Goal: Information Seeking & Learning: Compare options

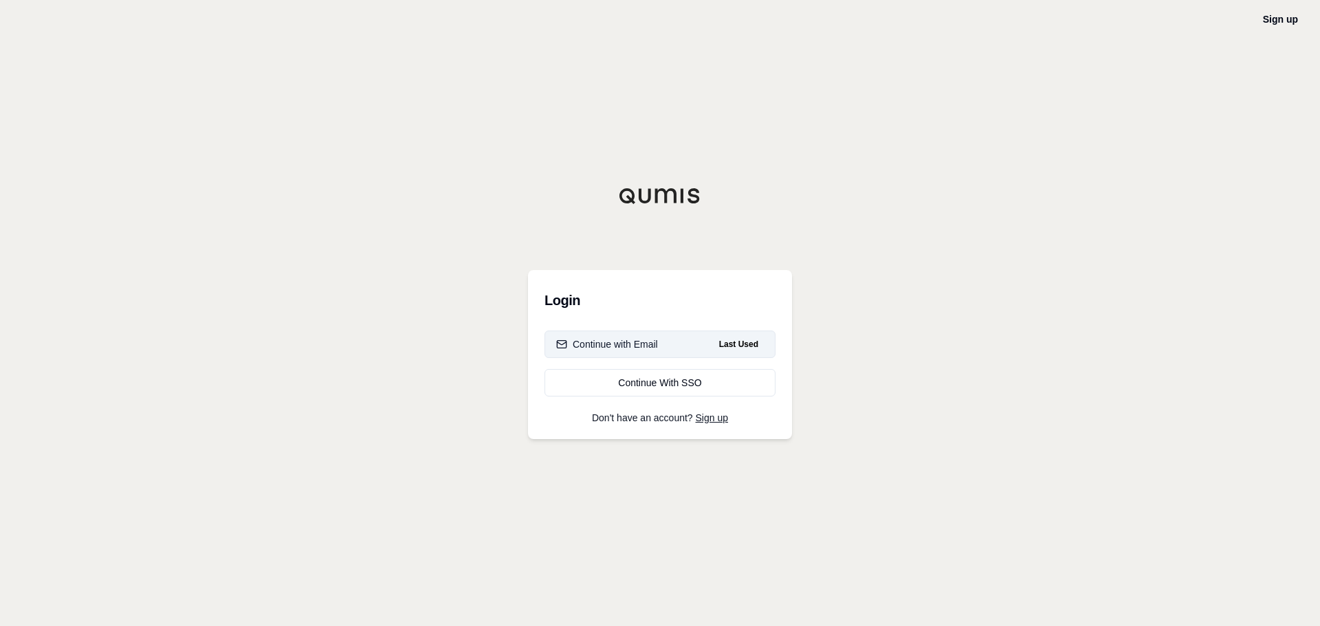
click at [626, 335] on button "Continue with Email Last Used" at bounding box center [660, 345] width 231 height 28
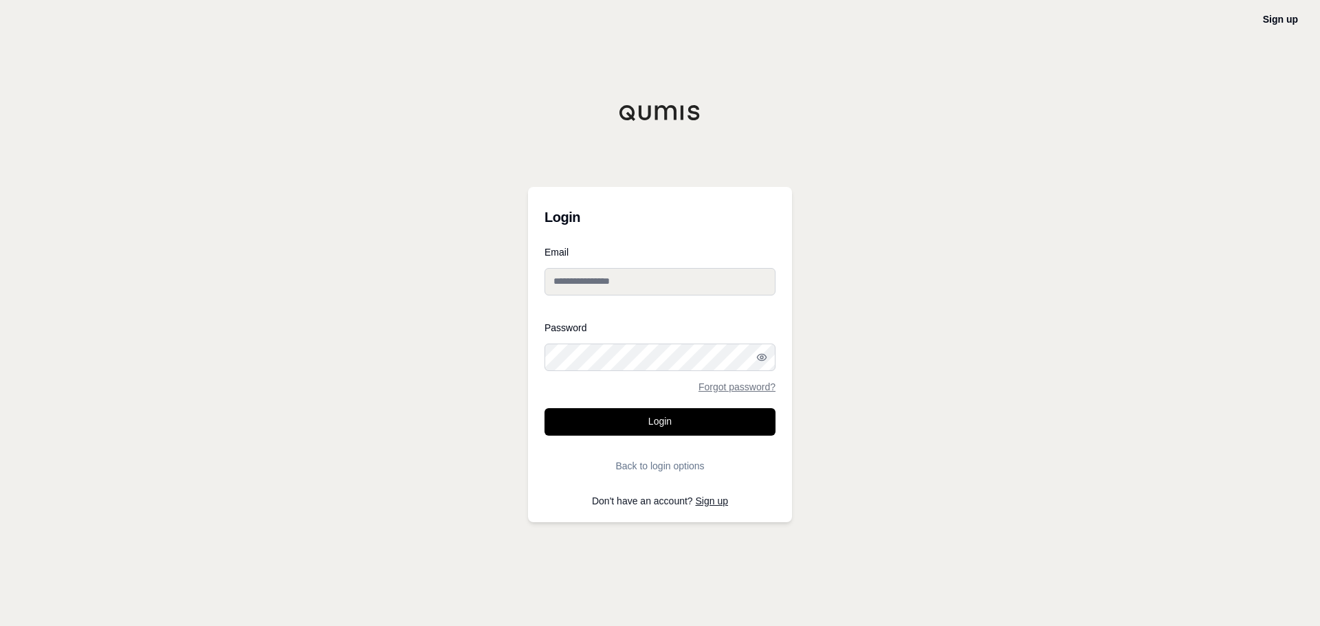
type input "**********"
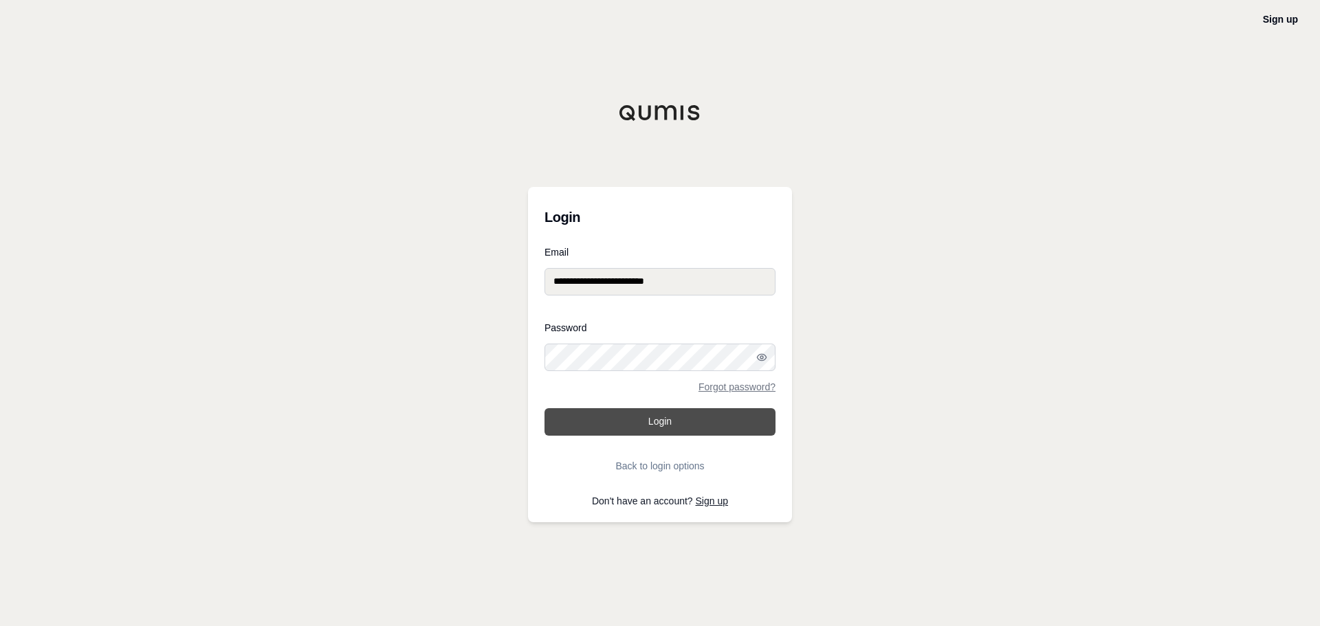
click at [618, 419] on button "Login" at bounding box center [660, 422] width 231 height 28
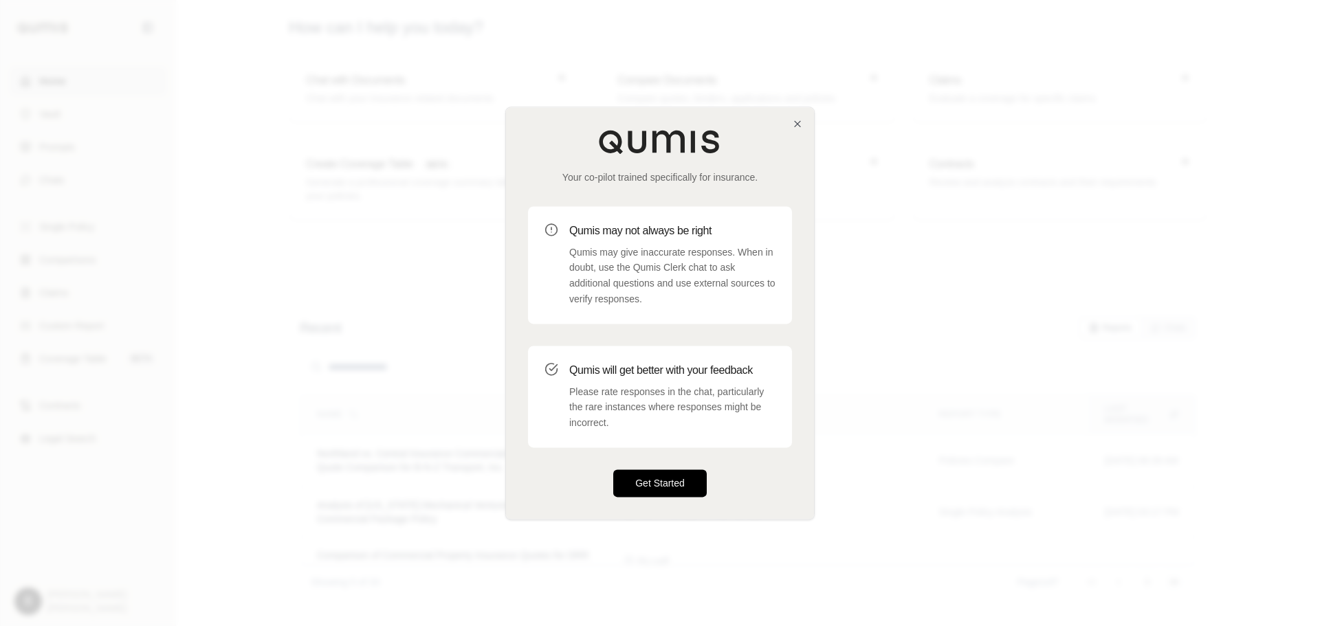
click at [655, 485] on button "Get Started" at bounding box center [660, 484] width 94 height 28
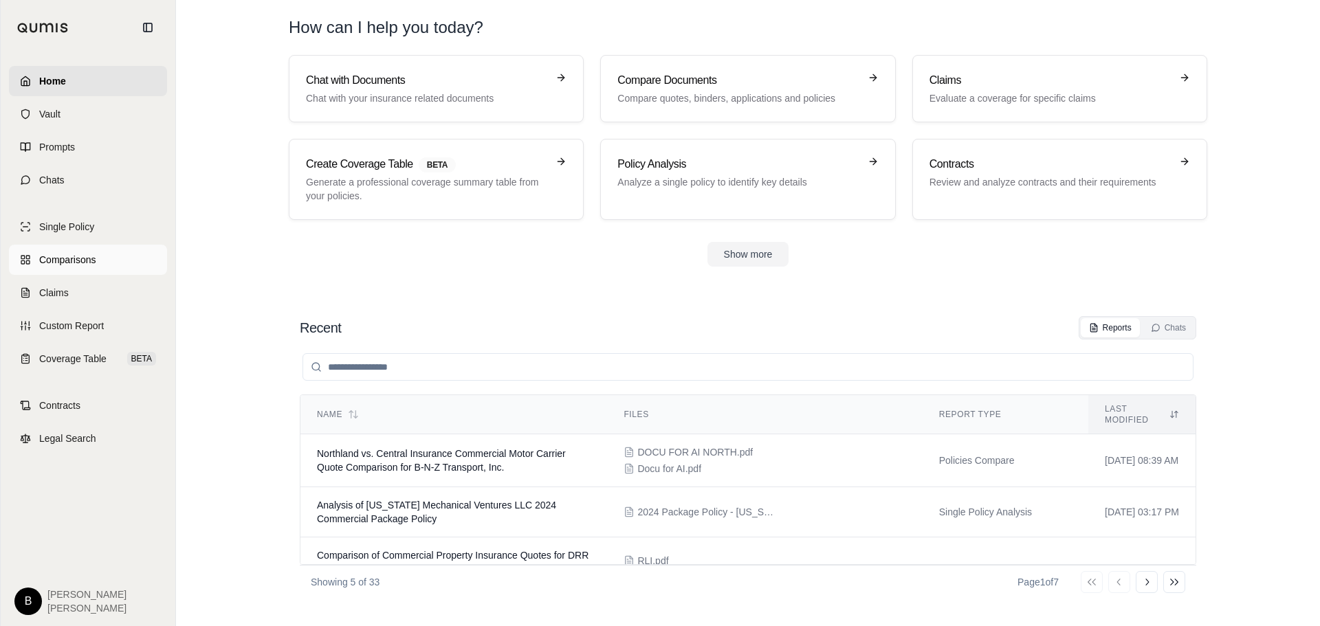
click at [76, 255] on span "Comparisons" at bounding box center [67, 260] width 56 height 14
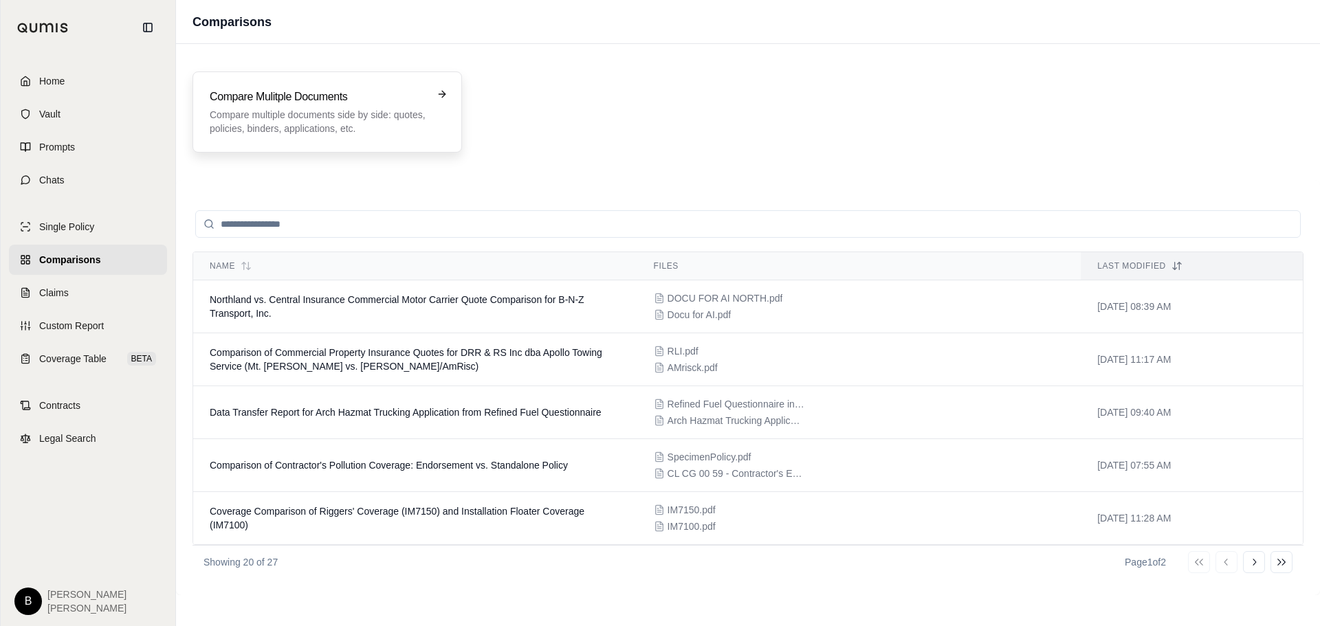
click at [412, 91] on h3 "Compare Mulitple Documents" at bounding box center [318, 97] width 216 height 17
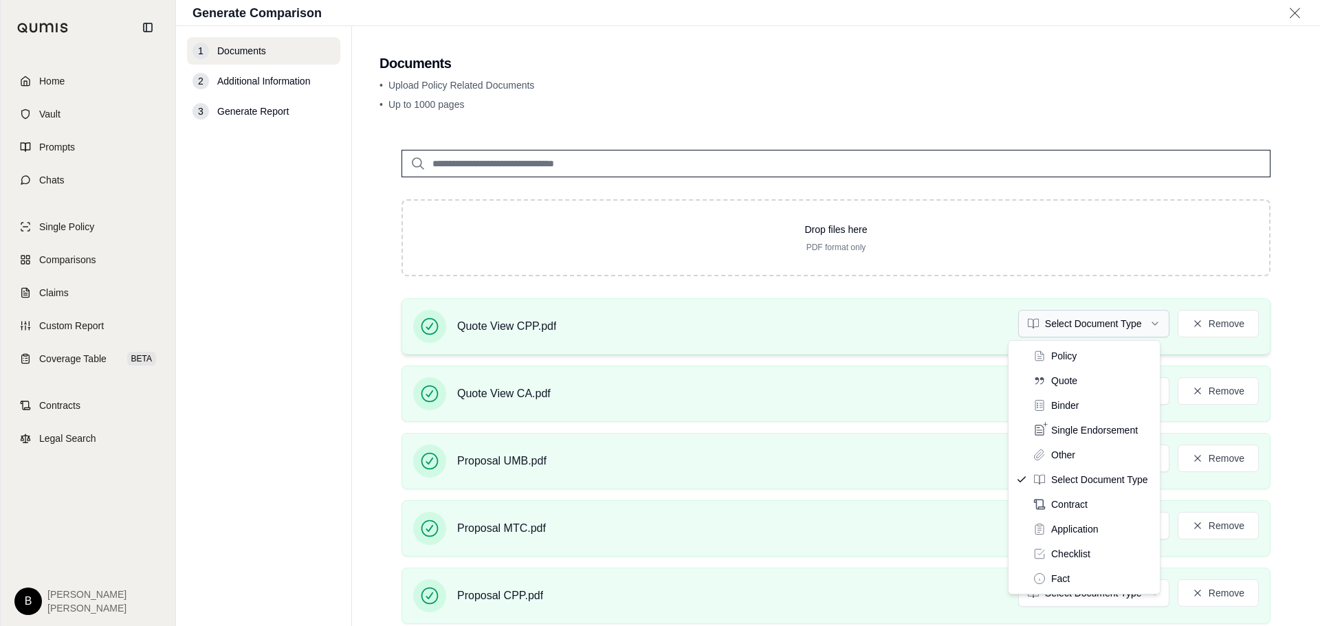
click at [1141, 329] on html "Home Vault Prompts Chats Single Policy Comparisons Claims Custom Report Coverag…" at bounding box center [660, 313] width 1320 height 626
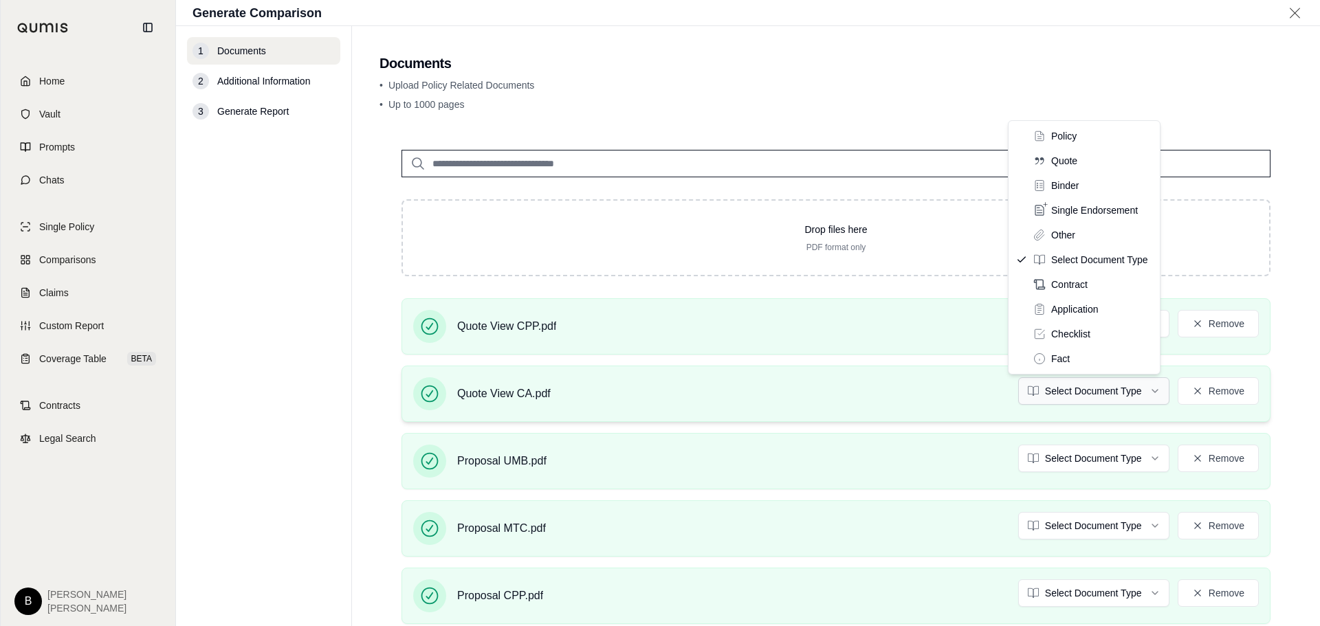
click at [1155, 390] on html "Home Vault Prompts Chats Single Policy Comparisons Claims Custom Report Coverag…" at bounding box center [660, 313] width 1320 height 626
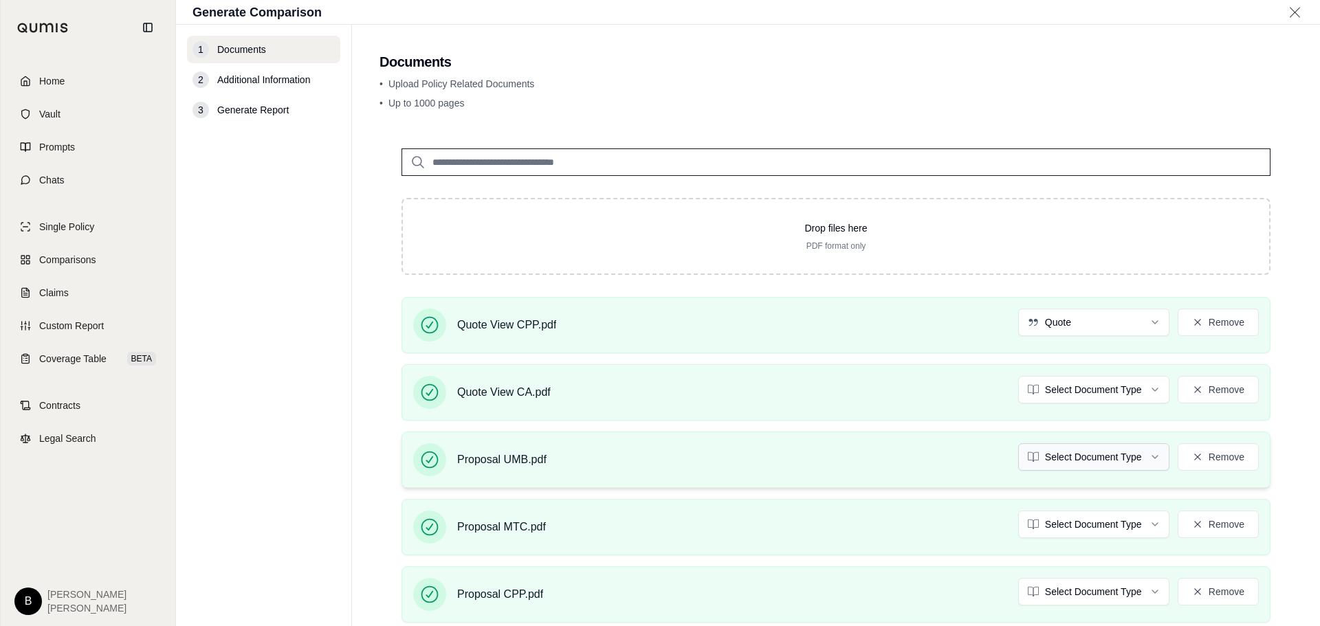
click at [1151, 462] on html "Document type updated successfully Home Vault Prompts Chats Single Policy Compa…" at bounding box center [660, 313] width 1320 height 626
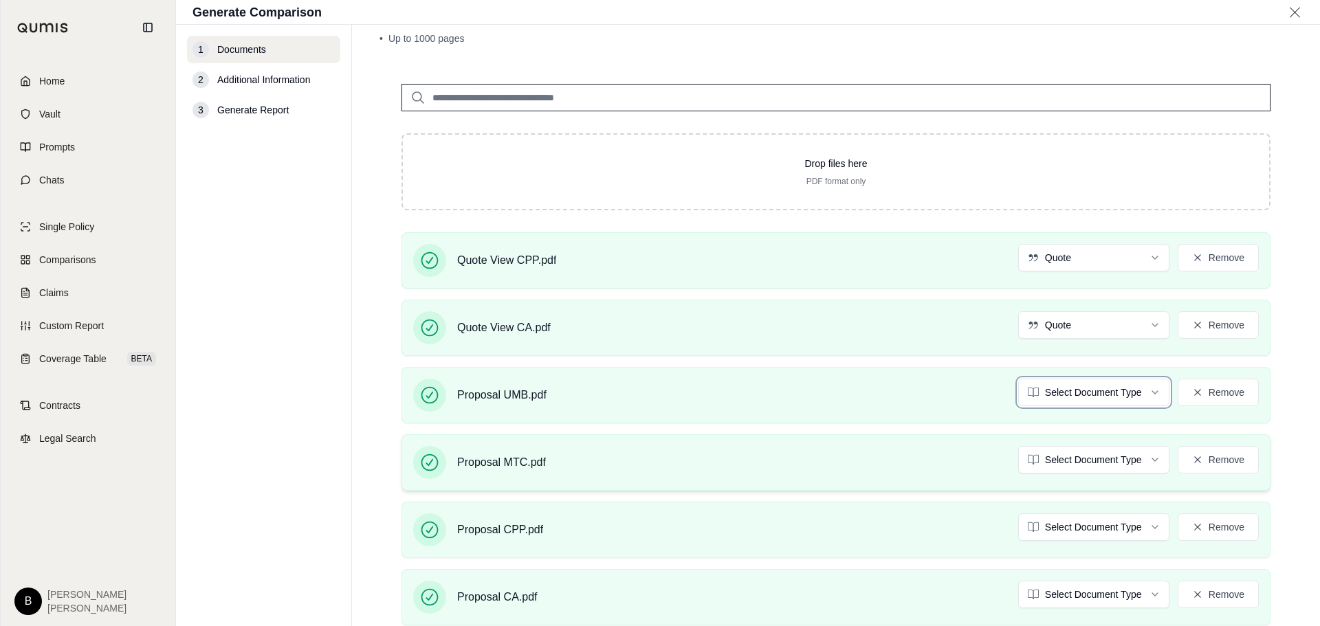
scroll to position [138, 0]
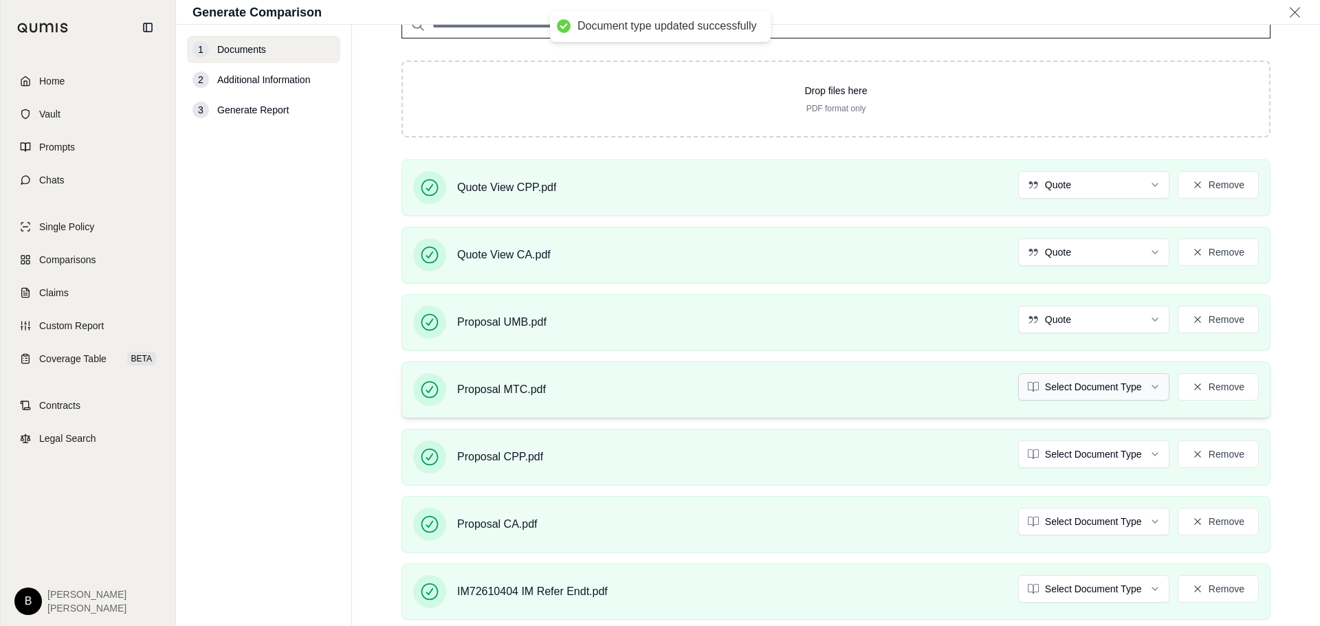
click at [1142, 391] on html "Document type updated successfully Home Vault Prompts Chats Single Policy Compa…" at bounding box center [660, 313] width 1320 height 626
click at [1148, 459] on html "Document type updated successfully Home Vault Prompts Chats Single Policy Compa…" at bounding box center [660, 313] width 1320 height 626
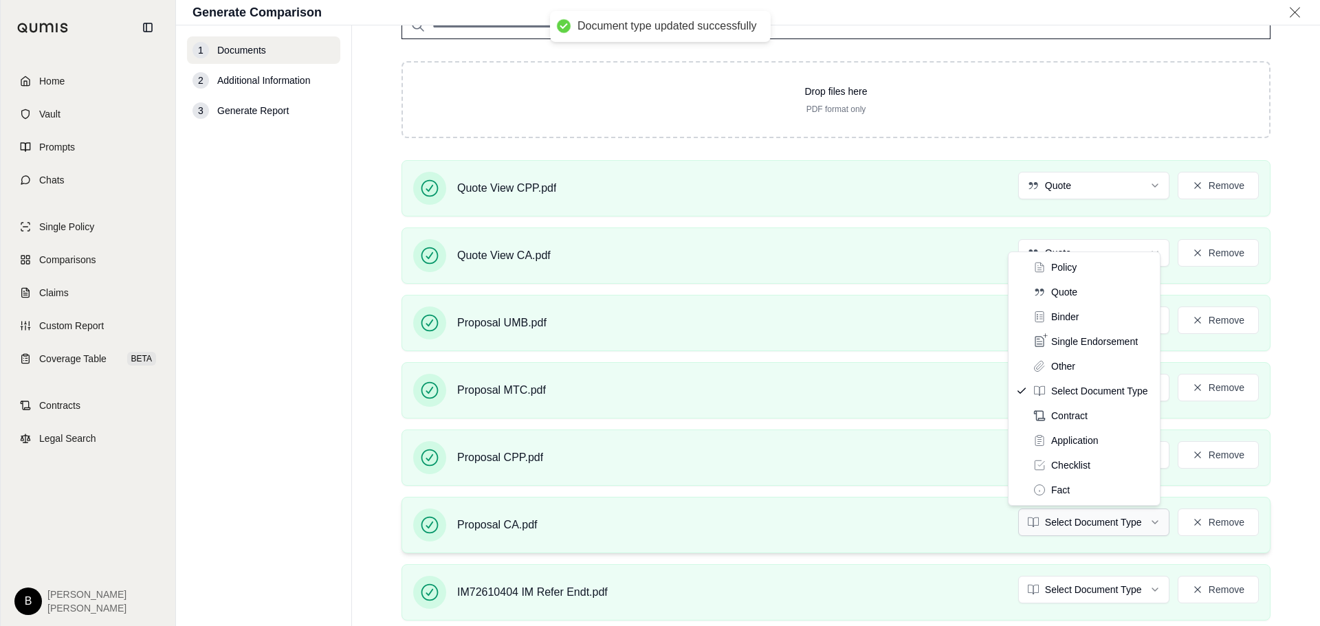
click at [1143, 527] on html "Document type updated successfully Home Vault Prompts Chats Single Policy Compa…" at bounding box center [660, 313] width 1320 height 626
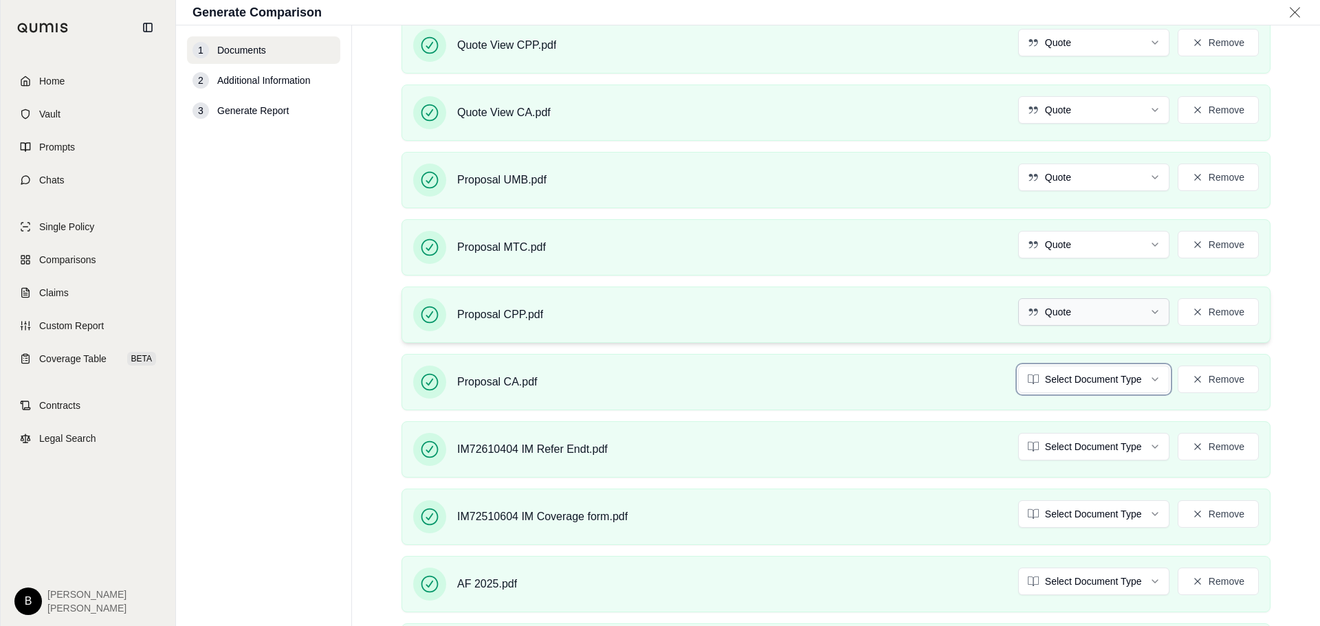
scroll to position [344, 0]
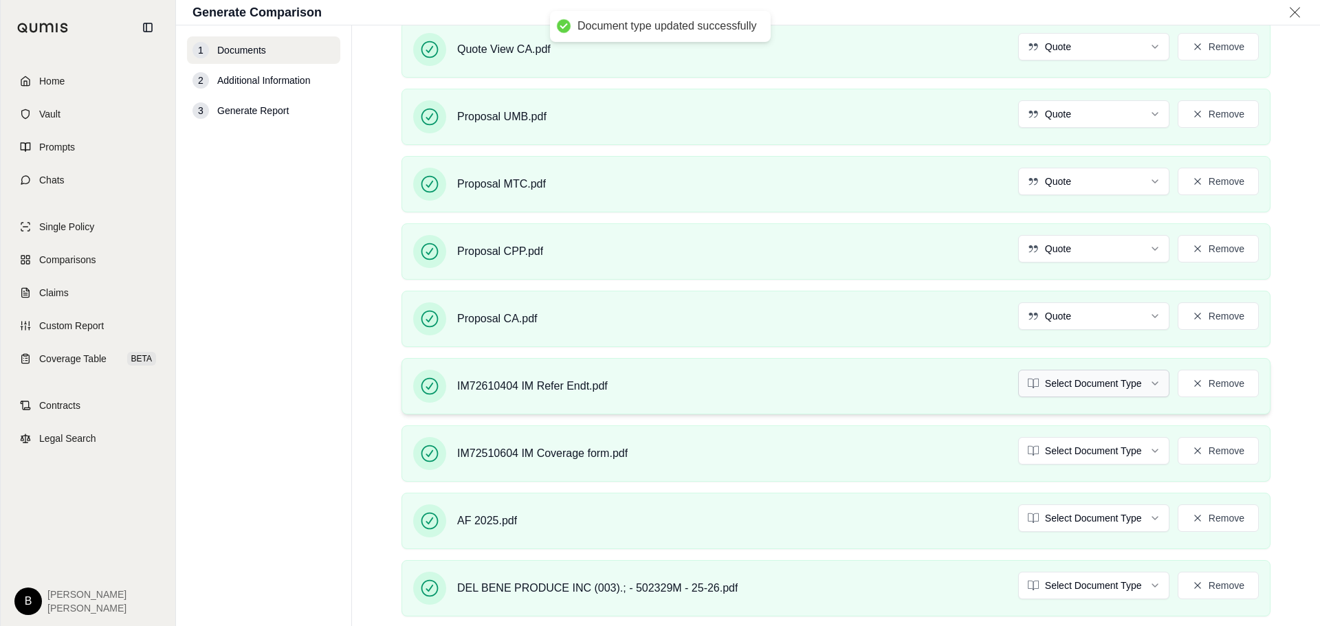
click at [1142, 381] on html "Document type updated successfully Home Vault Prompts Chats Single Policy Compa…" at bounding box center [660, 313] width 1320 height 626
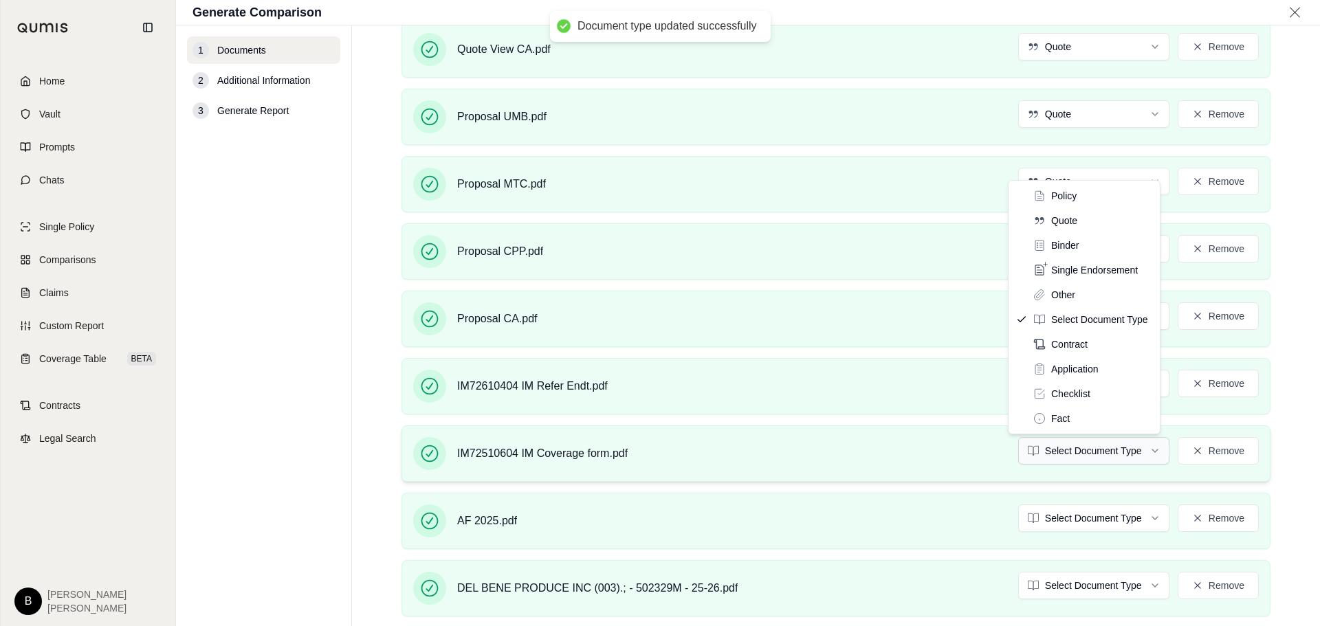
click at [1143, 450] on html "Document type updated successfully Home Vault Prompts Chats Single Policy Compa…" at bounding box center [660, 313] width 1320 height 626
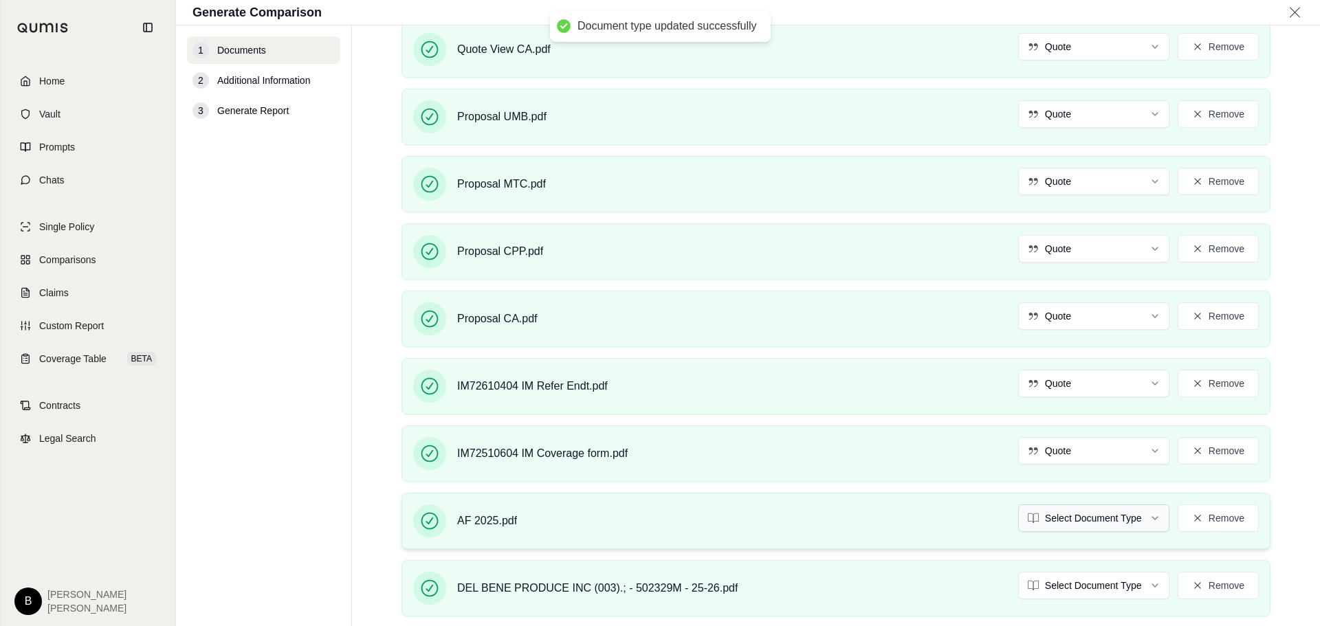
click at [1146, 515] on html "Document type updated successfully Home Vault Prompts Chats Single Policy Compa…" at bounding box center [660, 313] width 1320 height 626
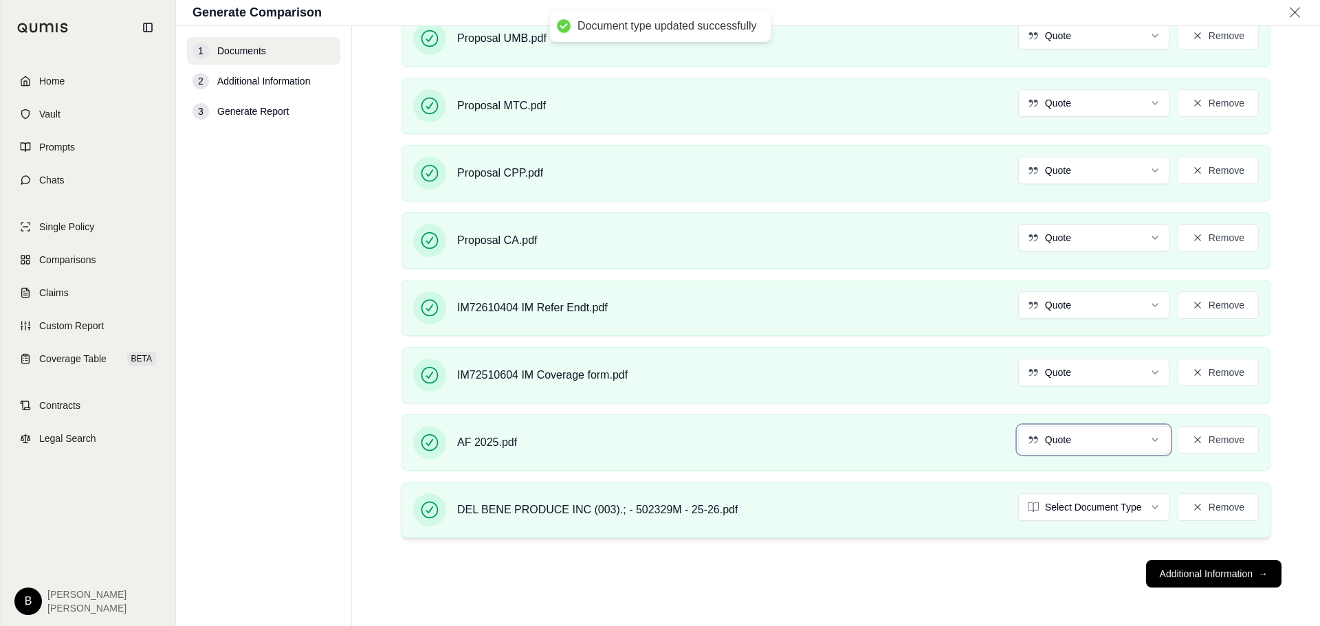
scroll to position [463, 0]
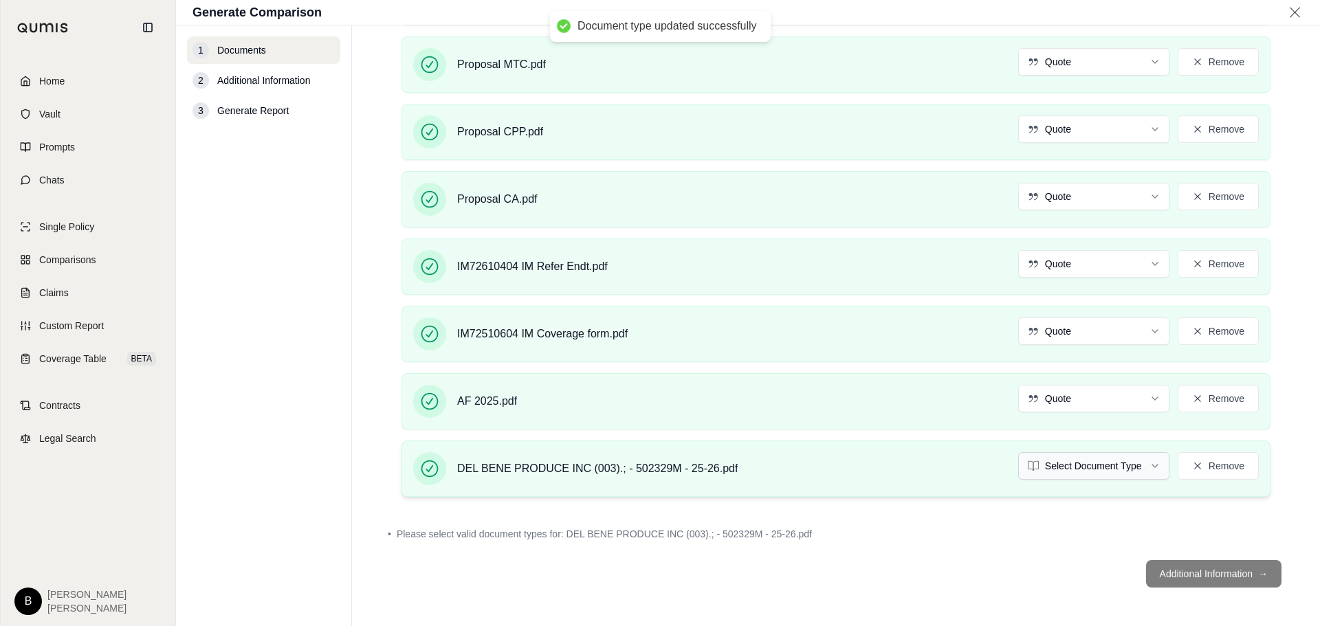
click at [1147, 470] on html "Document type updated successfully Home Vault Prompts Chats Single Policy Compa…" at bounding box center [660, 313] width 1320 height 626
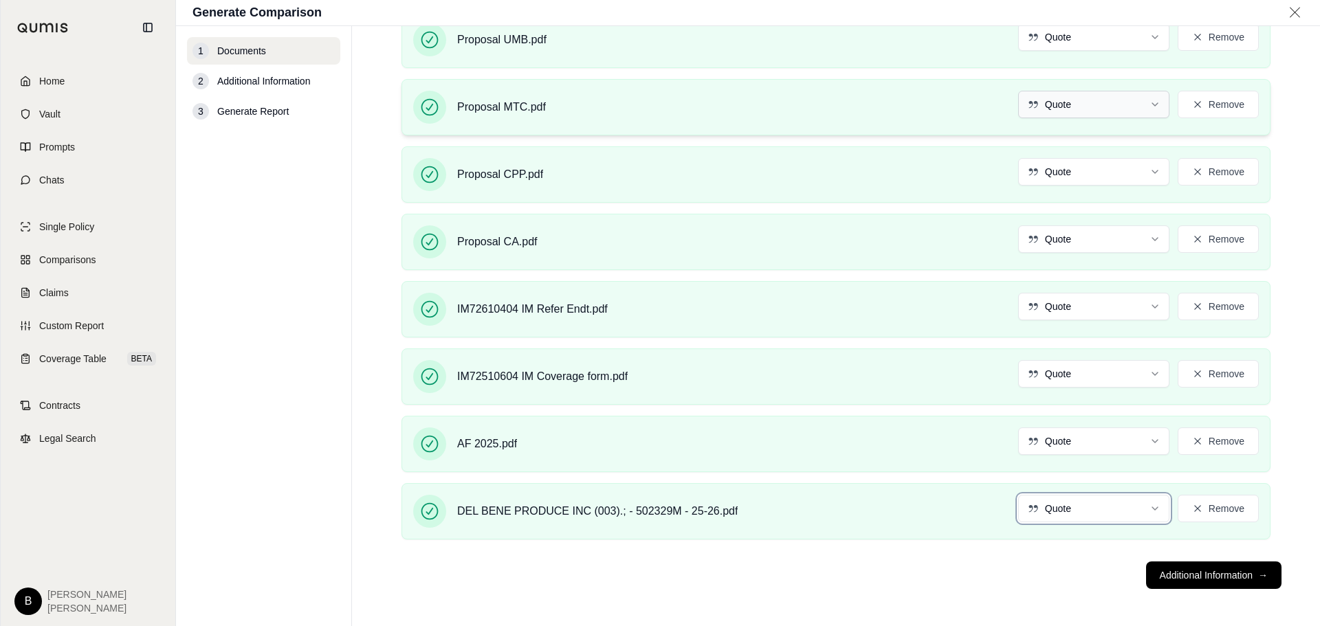
scroll to position [423, 0]
click at [1172, 581] on button "Additional Information →" at bounding box center [1213, 574] width 135 height 28
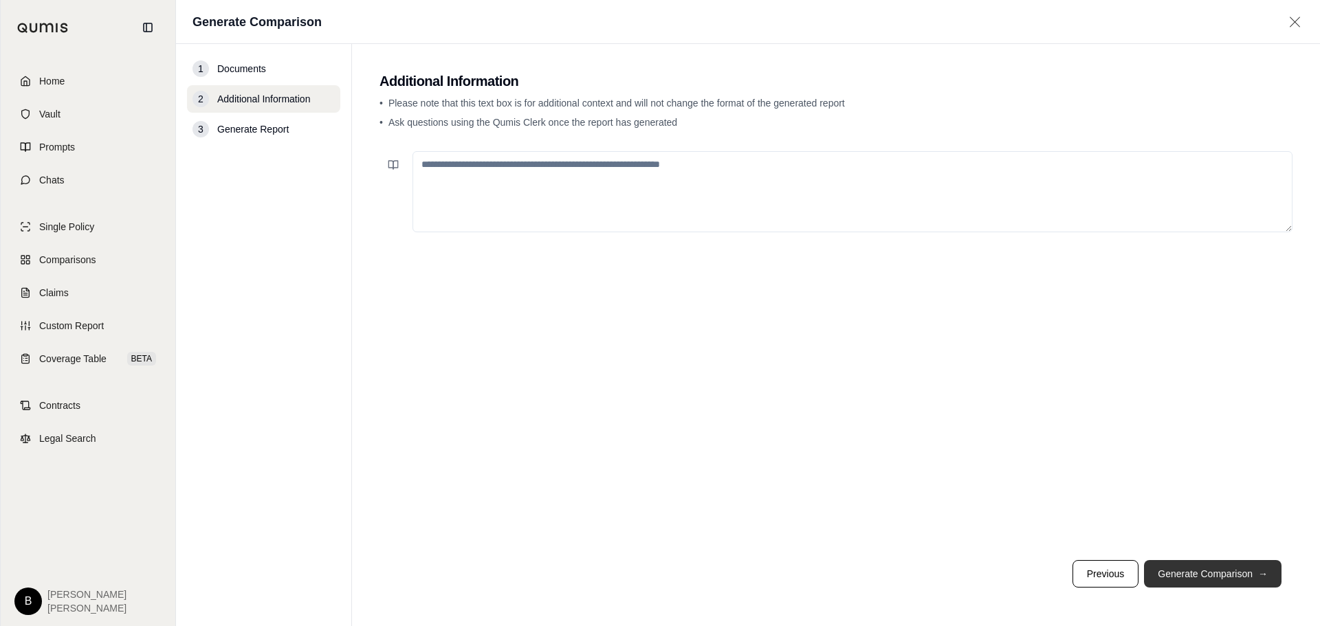
scroll to position [0, 0]
click at [1190, 569] on button "Generate Comparison →" at bounding box center [1213, 574] width 138 height 28
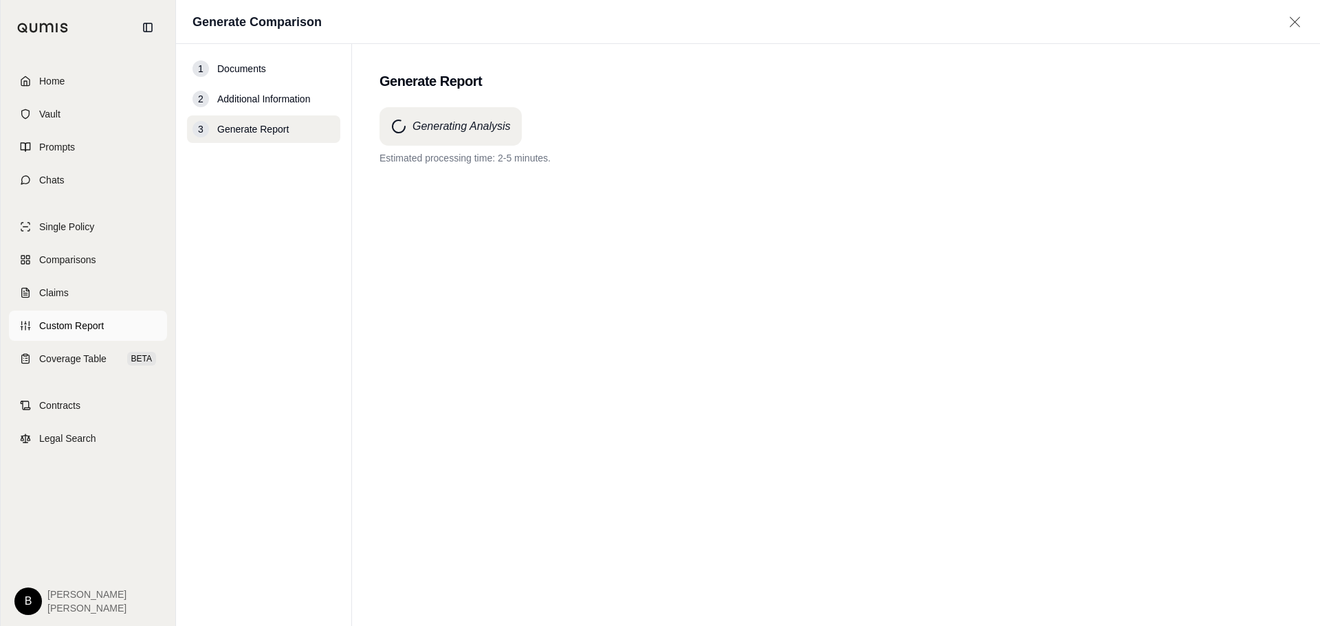
click at [77, 318] on link "Custom Report" at bounding box center [88, 326] width 158 height 30
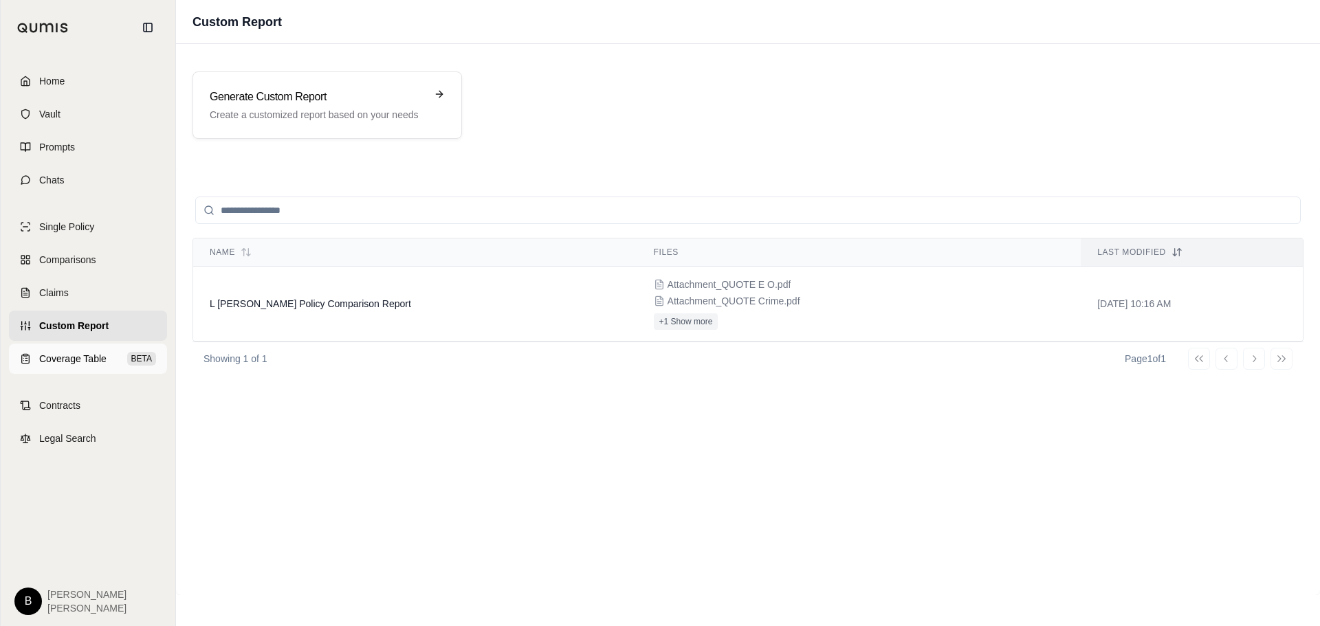
click at [79, 359] on span "Coverage Table" at bounding box center [72, 359] width 67 height 14
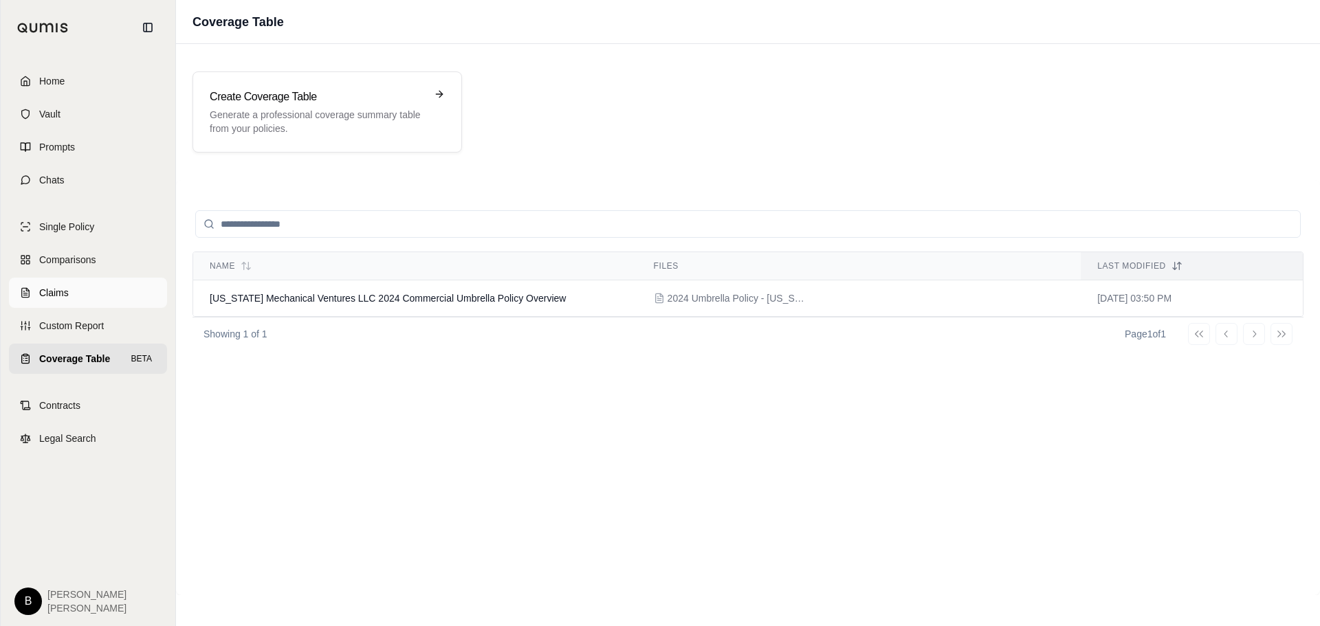
click at [65, 289] on span "Claims" at bounding box center [54, 293] width 30 height 14
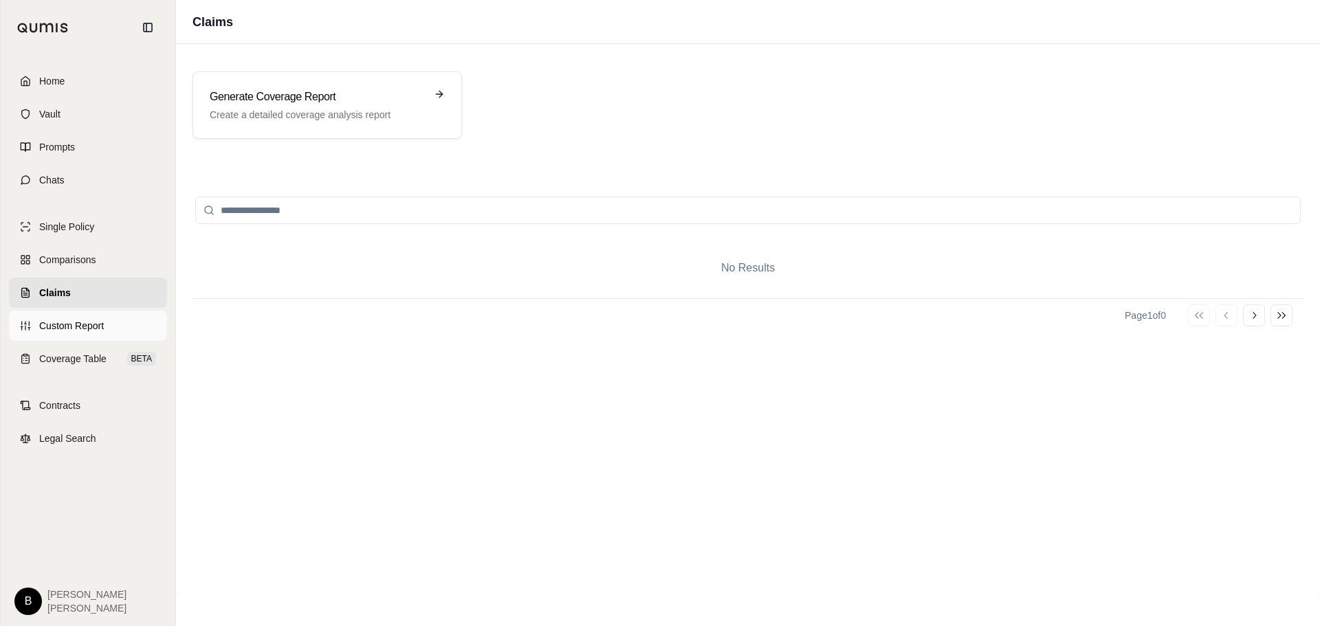
click at [78, 327] on span "Custom Report" at bounding box center [71, 326] width 65 height 14
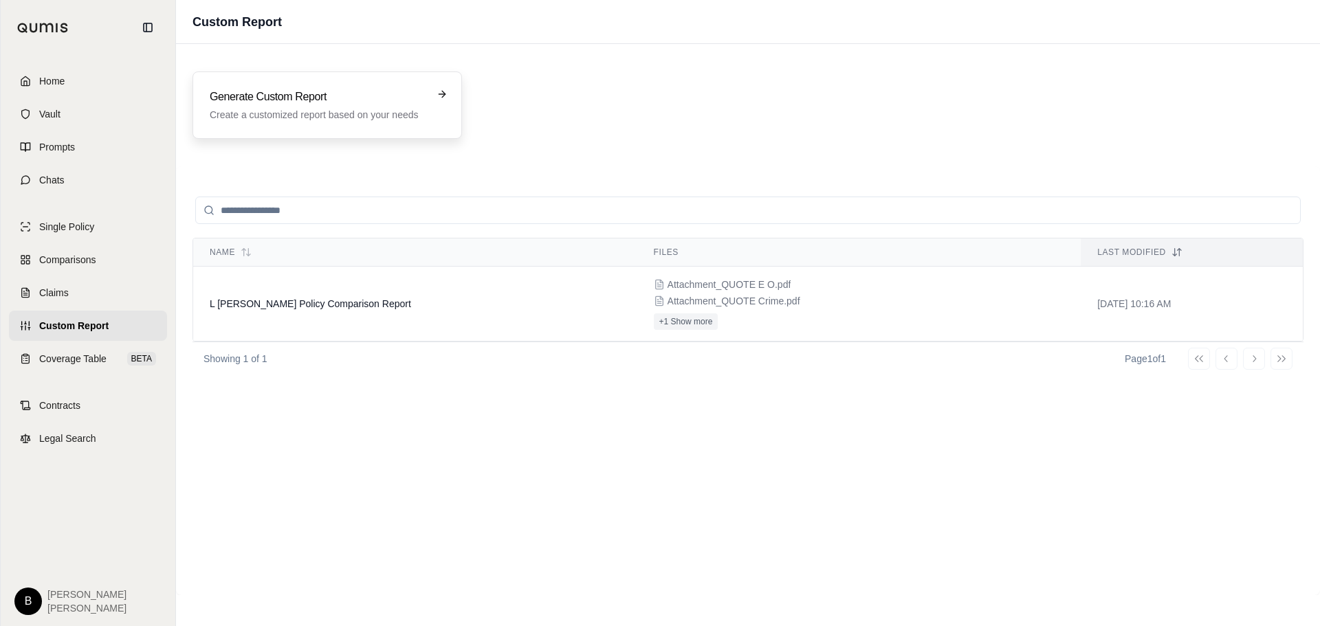
click at [435, 88] on div "Generate Custom Report Create a customized report based on your needs" at bounding box center [328, 105] width 270 height 67
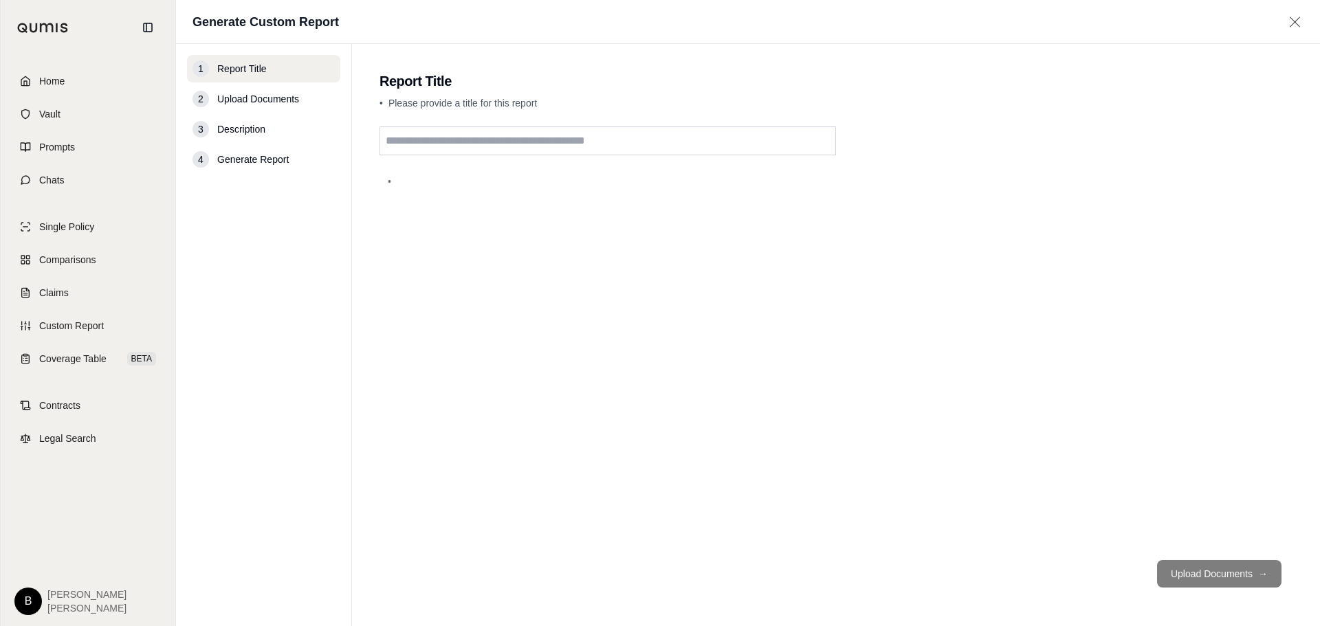
click at [601, 136] on input "text" at bounding box center [608, 141] width 457 height 29
type input "**********"
click at [261, 96] on span "Upload Documents" at bounding box center [258, 99] width 82 height 14
click at [190, 94] on div "2 Upload Documents" at bounding box center [263, 99] width 153 height 28
click at [1180, 572] on button "Upload Documents →" at bounding box center [1219, 574] width 124 height 28
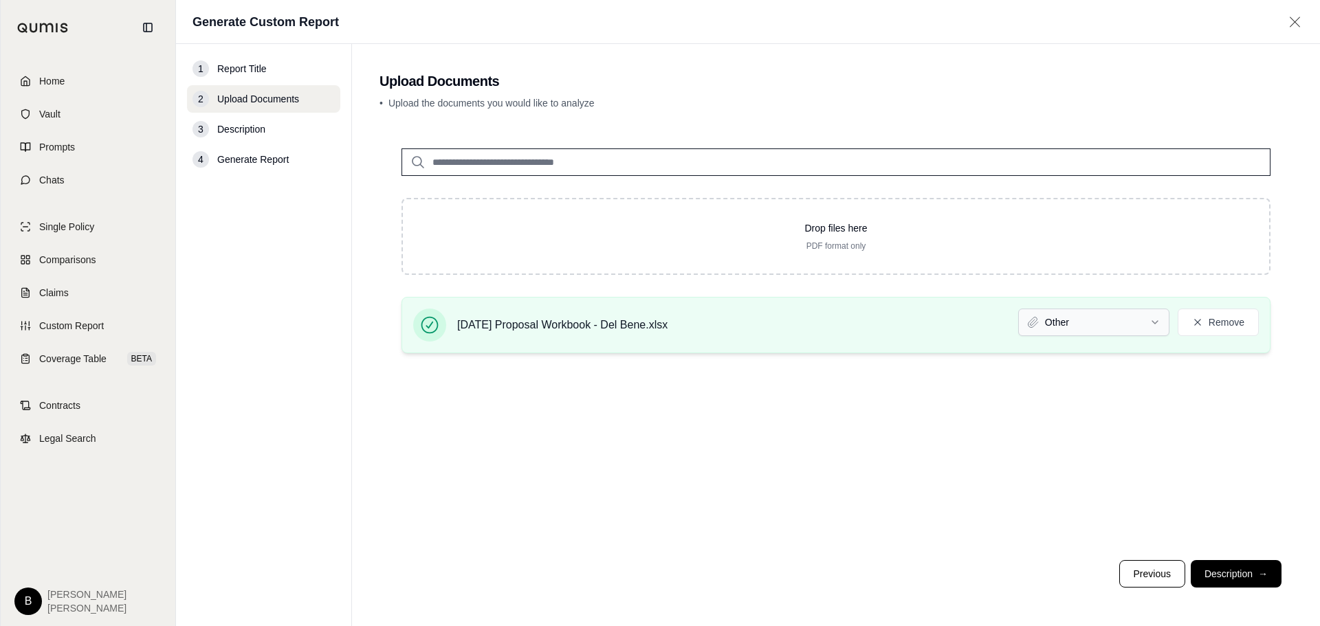
click at [1157, 325] on html "Home Vault Prompts Chats Single Policy Comparisons Claims Custom Report Coverag…" at bounding box center [660, 313] width 1320 height 626
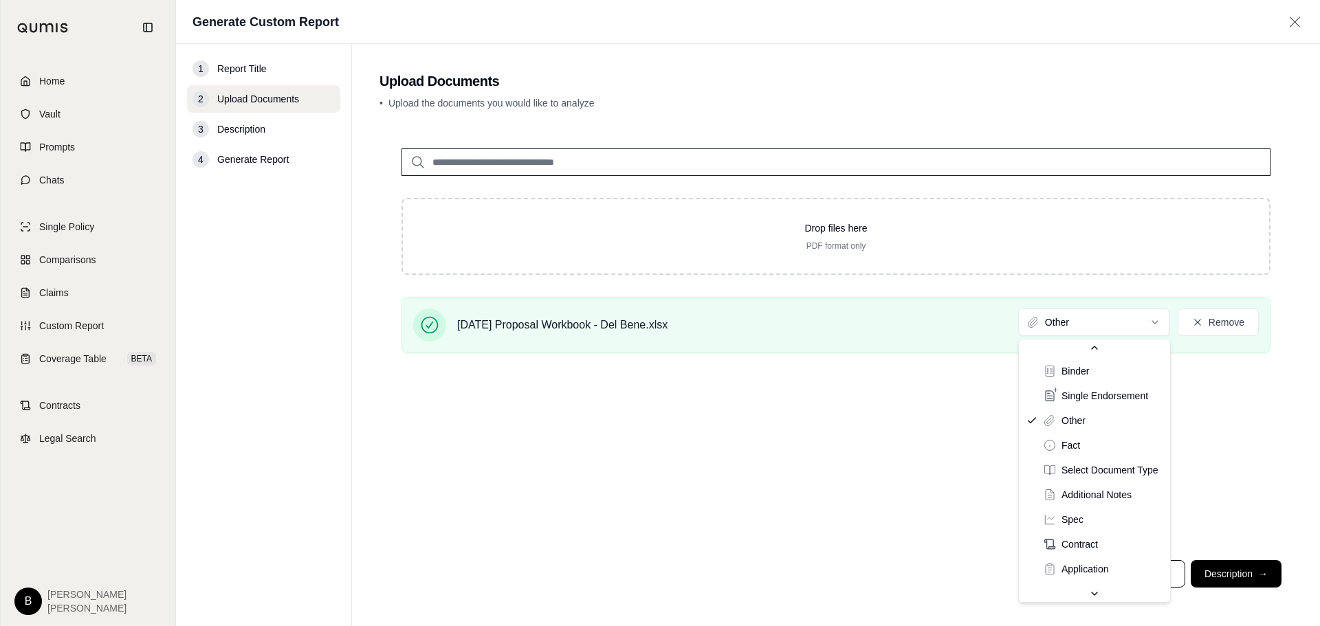
scroll to position [56, 0]
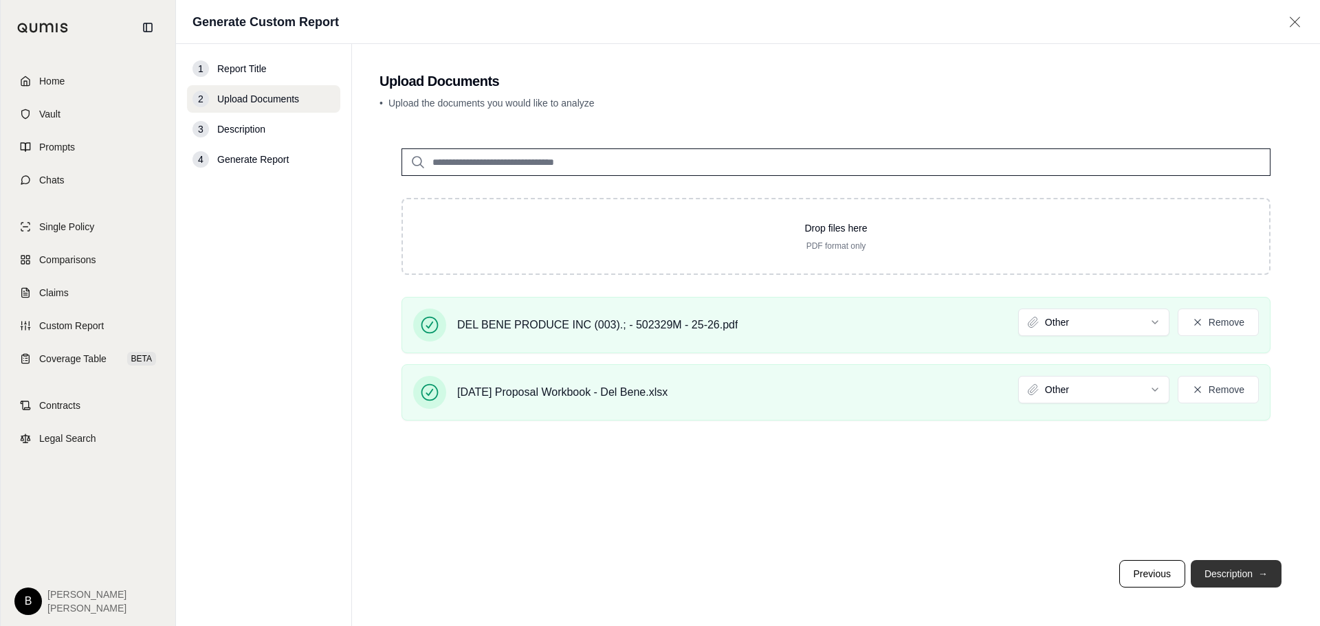
click at [1243, 567] on button "Description →" at bounding box center [1236, 574] width 91 height 28
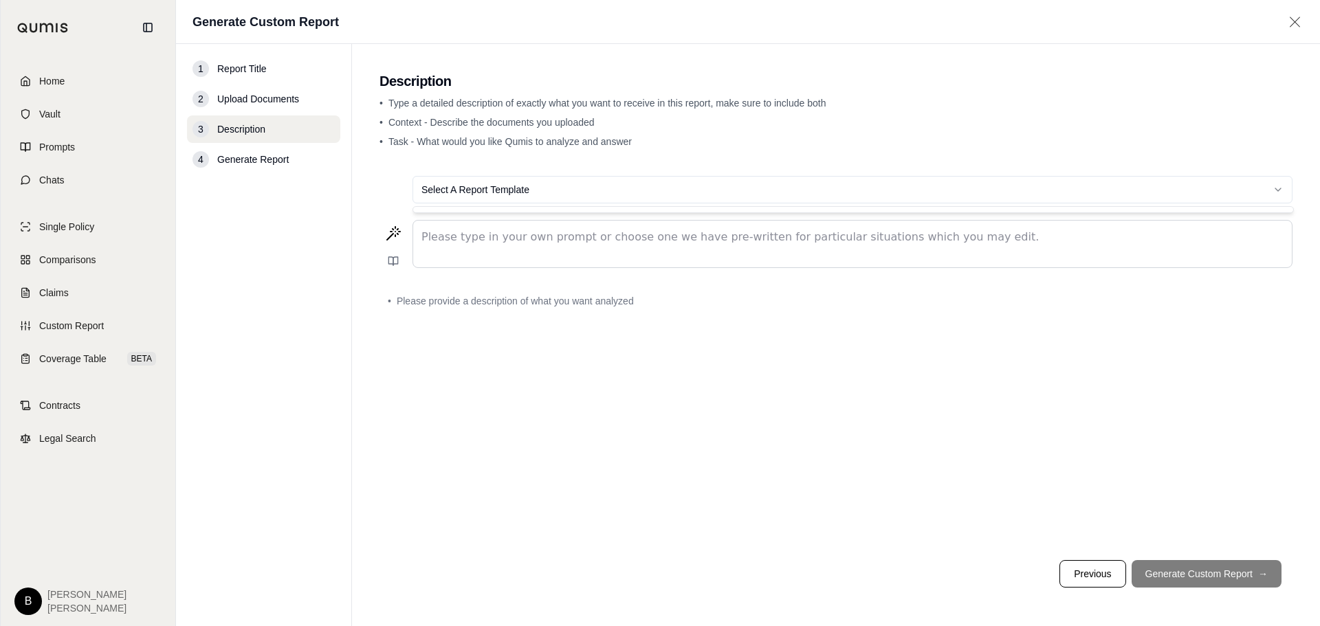
click at [636, 197] on html "Home Vault Prompts Chats Single Policy Comparisons Claims Custom Report Coverag…" at bounding box center [660, 313] width 1320 height 626
click at [639, 188] on html "Home Vault Prompts Chats Single Policy Comparisons Claims Custom Report Coverag…" at bounding box center [660, 313] width 1320 height 626
click at [644, 193] on html "Home Vault Prompts Chats Single Policy Comparisons Claims Custom Report Coverag…" at bounding box center [660, 313] width 1320 height 626
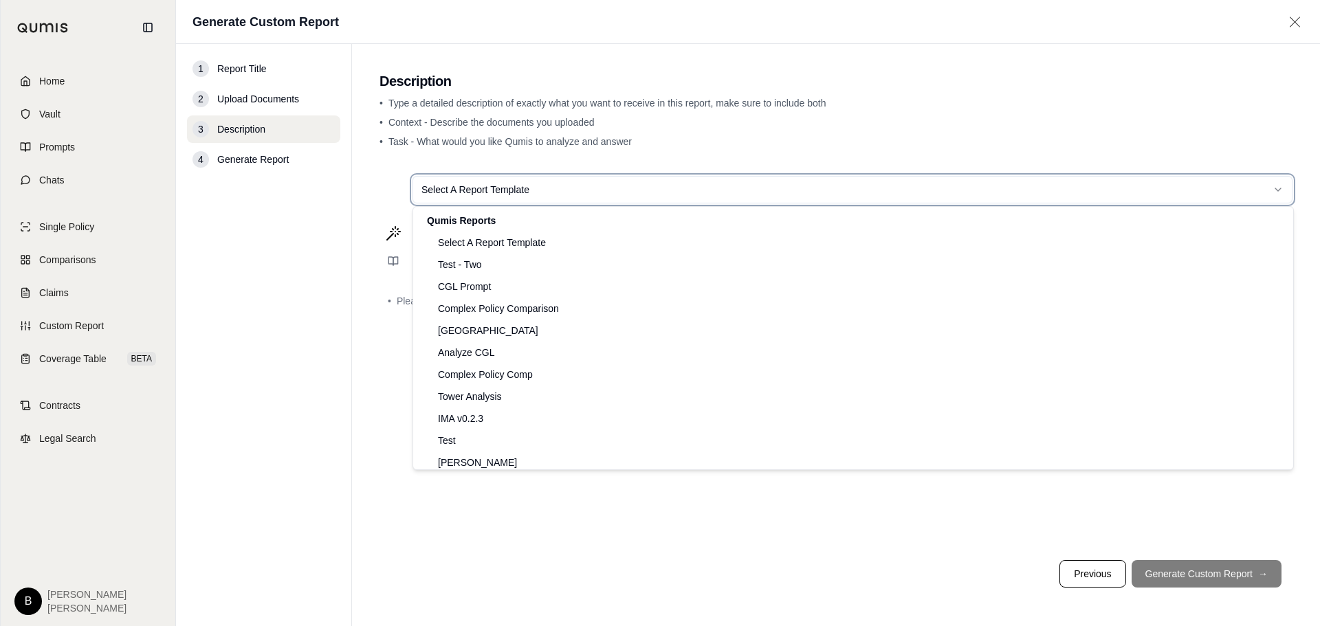
click at [644, 193] on html "Home Vault Prompts Chats Single Policy Comparisons Claims Custom Report Coverag…" at bounding box center [660, 313] width 1320 height 626
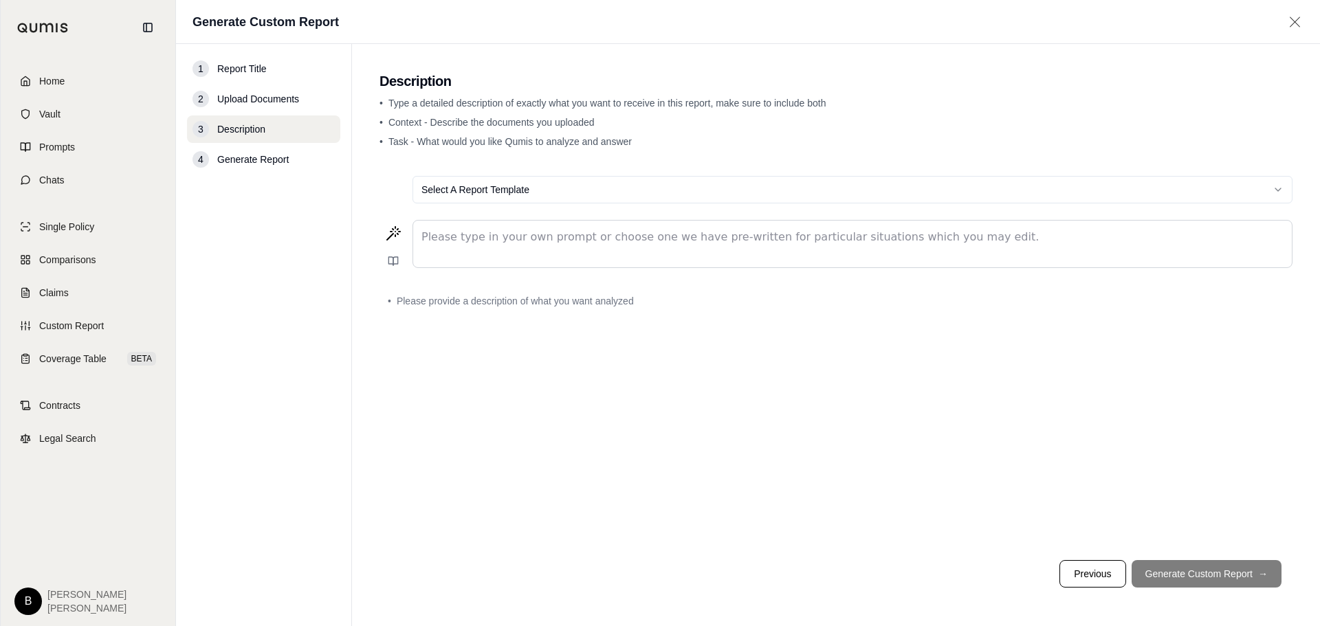
click at [633, 237] on p "editable markdown" at bounding box center [852, 237] width 862 height 17
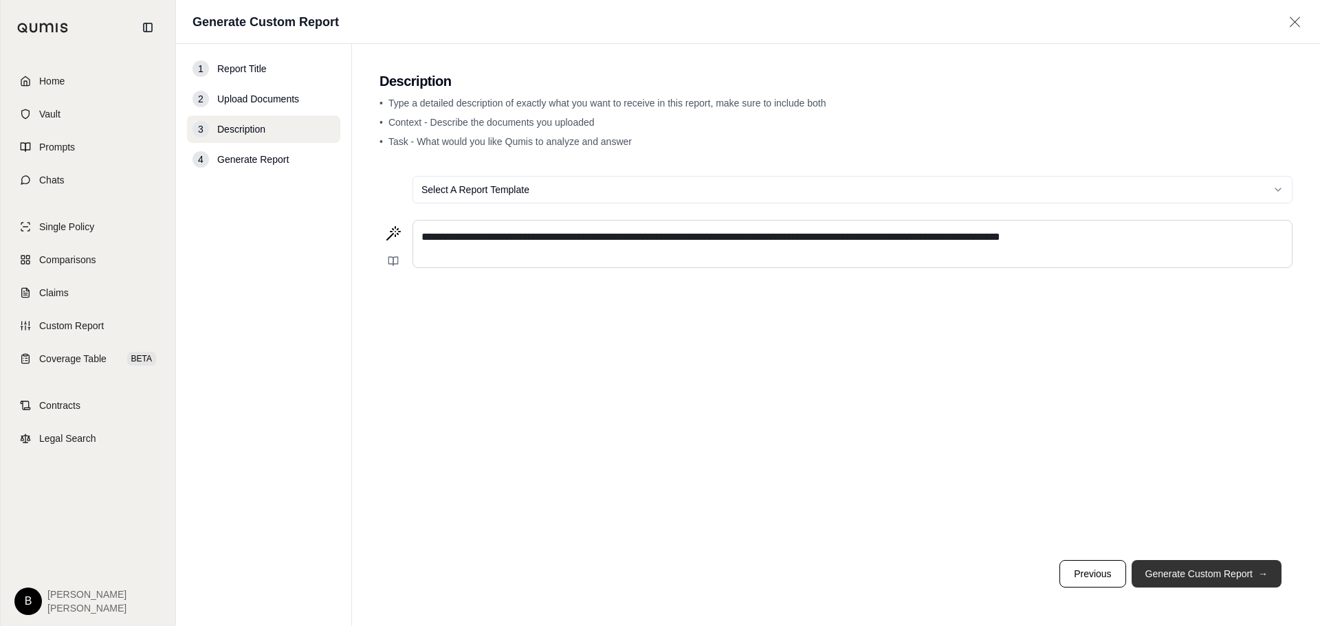
click at [1195, 571] on button "Generate Custom Report →" at bounding box center [1207, 574] width 150 height 28
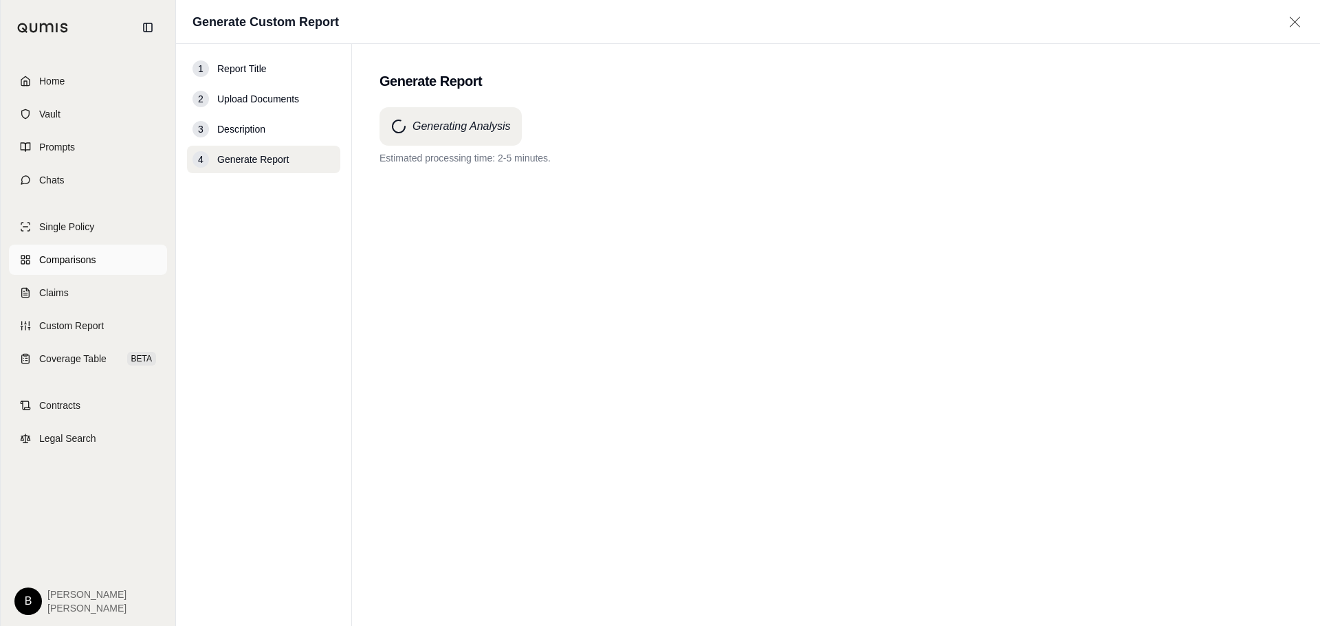
click at [77, 263] on span "Comparisons" at bounding box center [67, 260] width 56 height 14
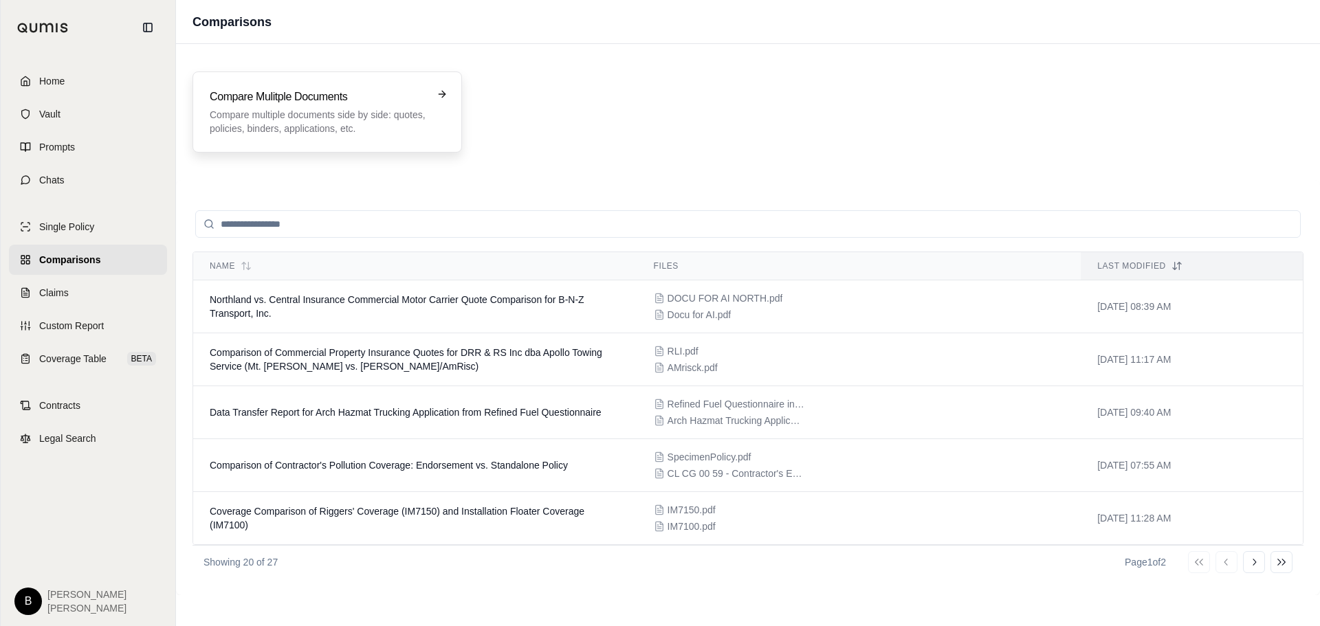
click at [385, 109] on p "Compare multiple documents side by side: quotes, policies, binders, application…" at bounding box center [318, 122] width 216 height 28
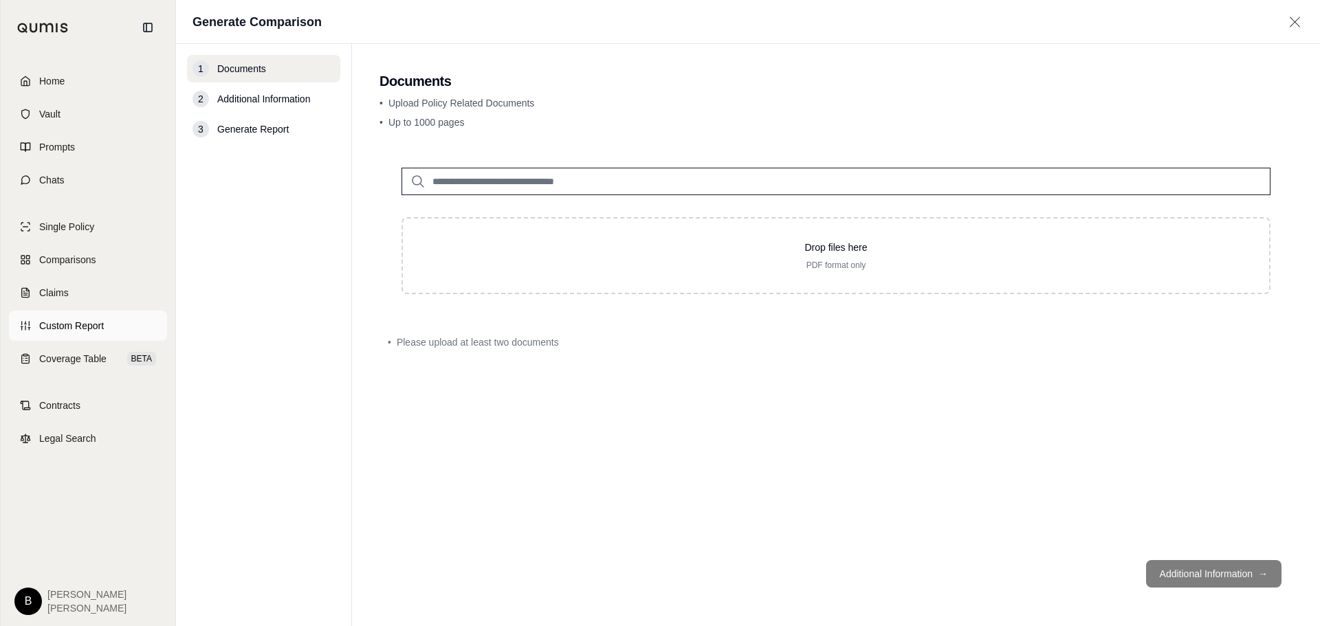
click at [90, 324] on span "Custom Report" at bounding box center [71, 326] width 65 height 14
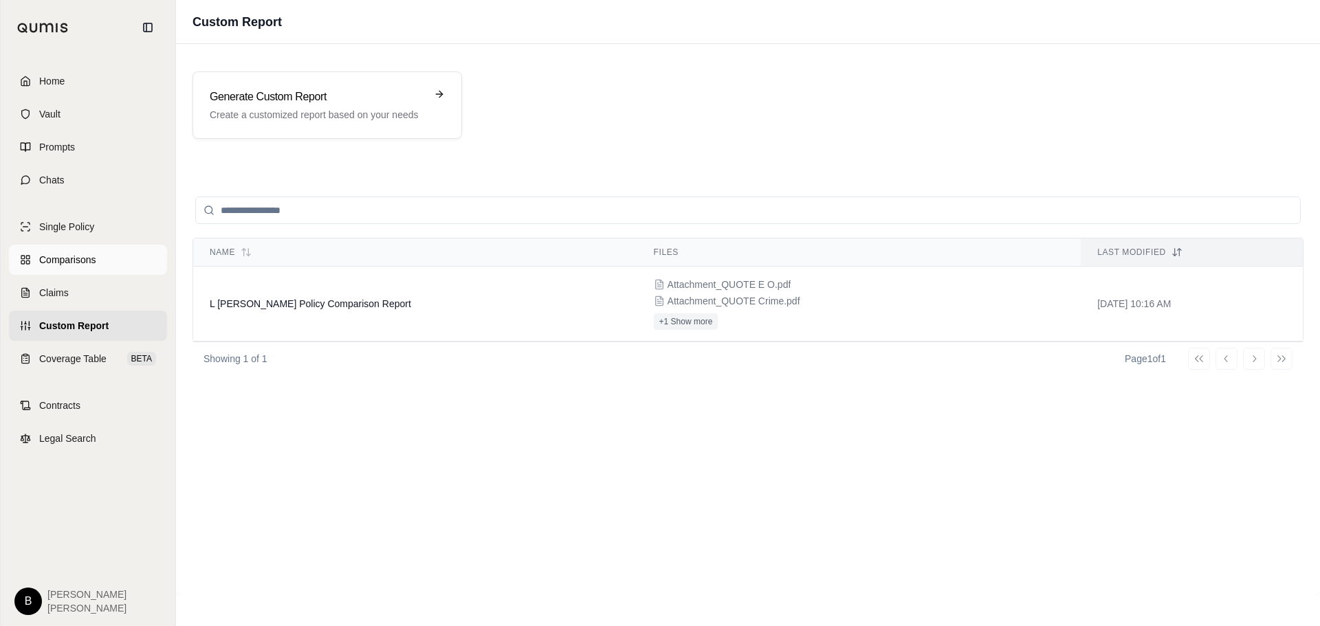
click at [70, 263] on span "Comparisons" at bounding box center [67, 260] width 56 height 14
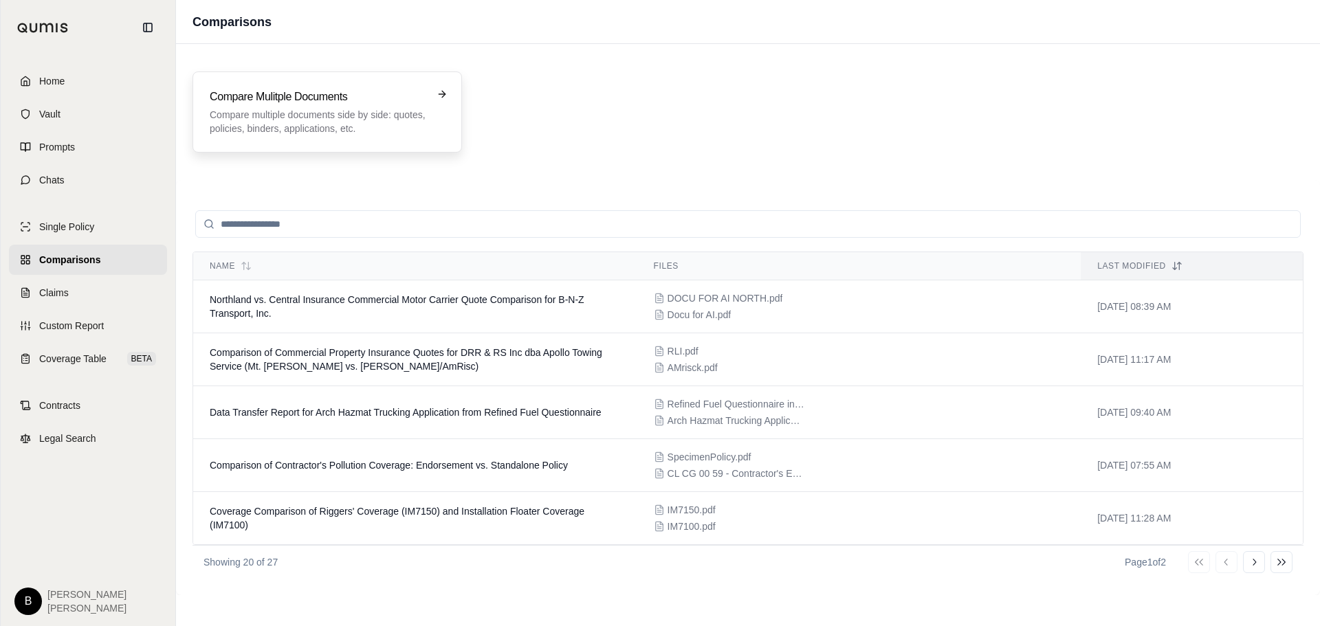
click at [357, 91] on h3 "Compare Mulitple Documents" at bounding box center [318, 97] width 216 height 17
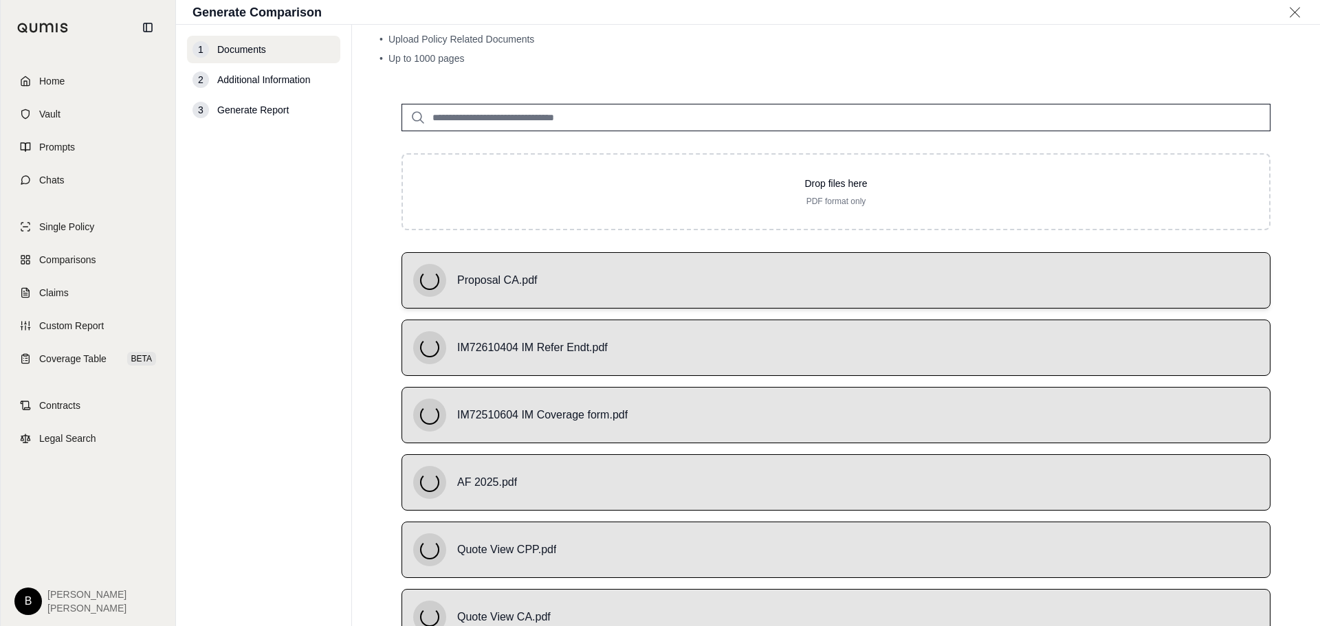
scroll to position [69, 0]
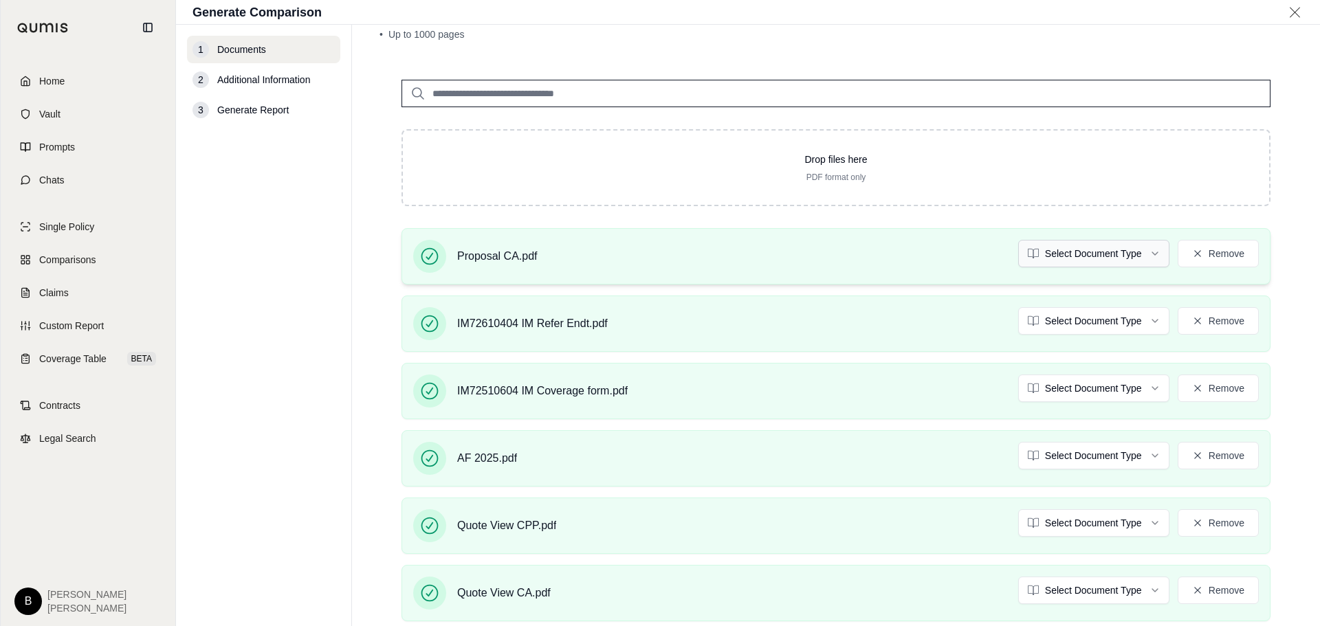
click at [1154, 248] on html "Home Vault Prompts Chats Single Policy Comparisons Claims Custom Report Coverag…" at bounding box center [660, 313] width 1320 height 626
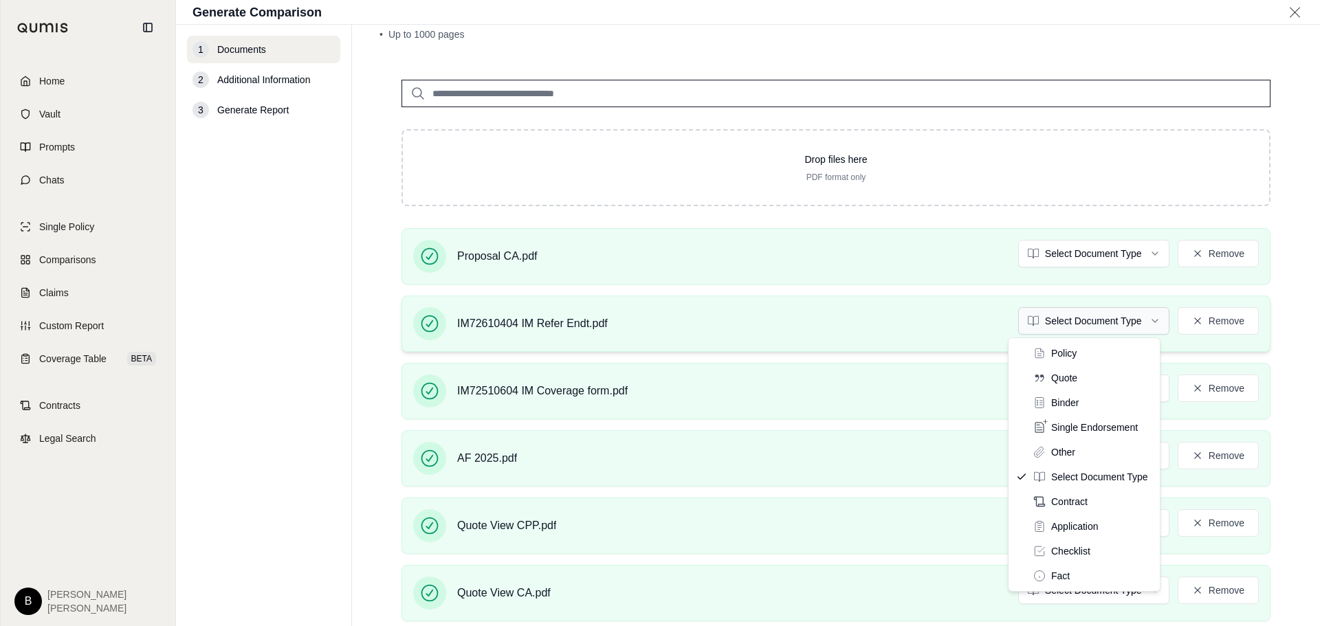
click at [1152, 322] on html "Home Vault Prompts Chats Single Policy Comparisons Claims Custom Report Coverag…" at bounding box center [660, 313] width 1320 height 626
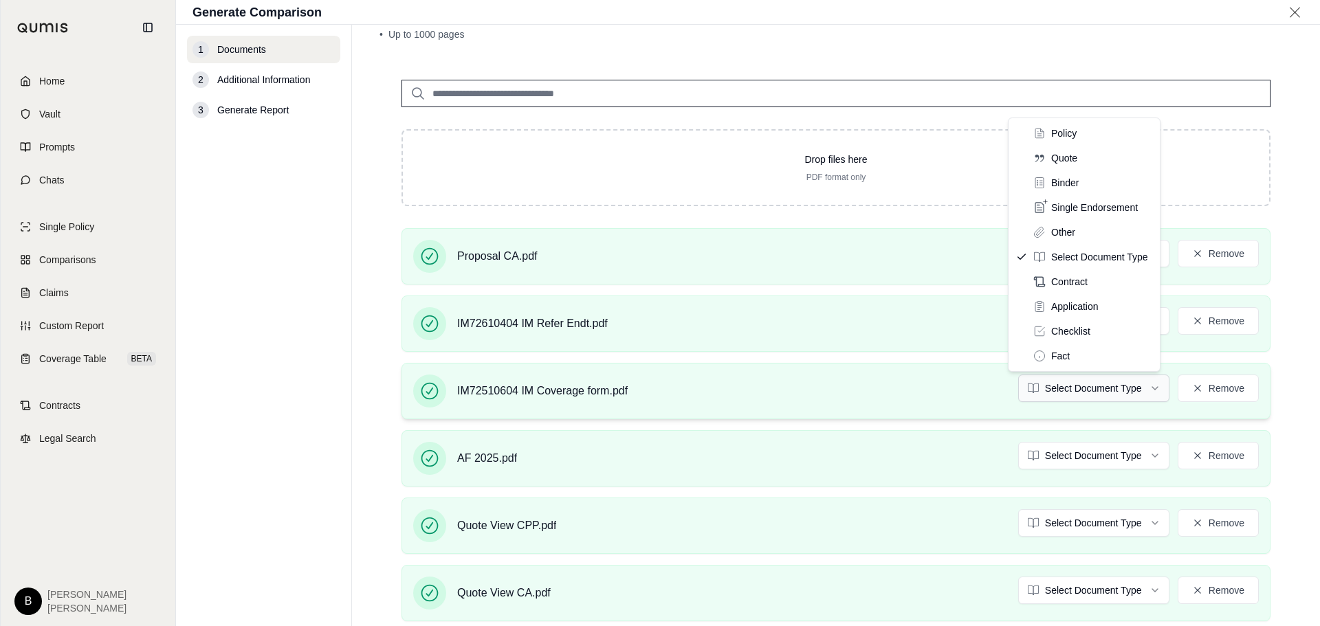
click at [1153, 384] on html "Home Vault Prompts Chats Single Policy Comparisons Claims Custom Report Coverag…" at bounding box center [660, 313] width 1320 height 626
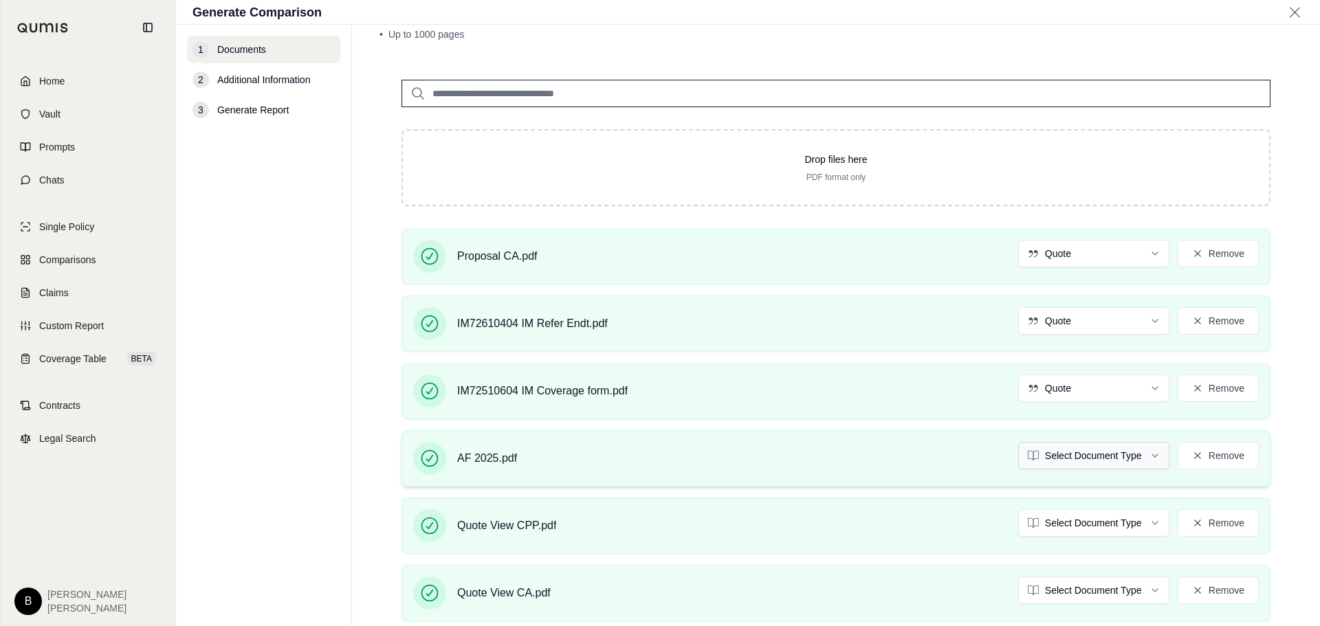
click at [1143, 454] on html "Home Vault Prompts Chats Single Policy Comparisons Claims Custom Report Coverag…" at bounding box center [660, 313] width 1320 height 626
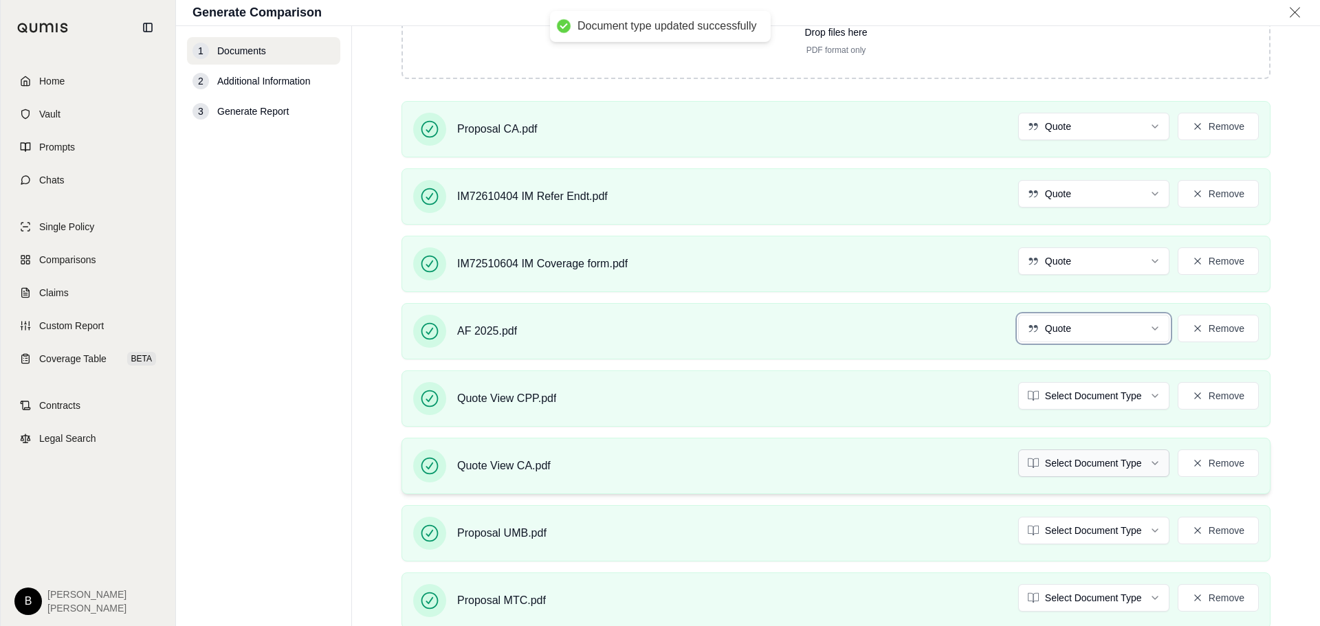
scroll to position [206, 0]
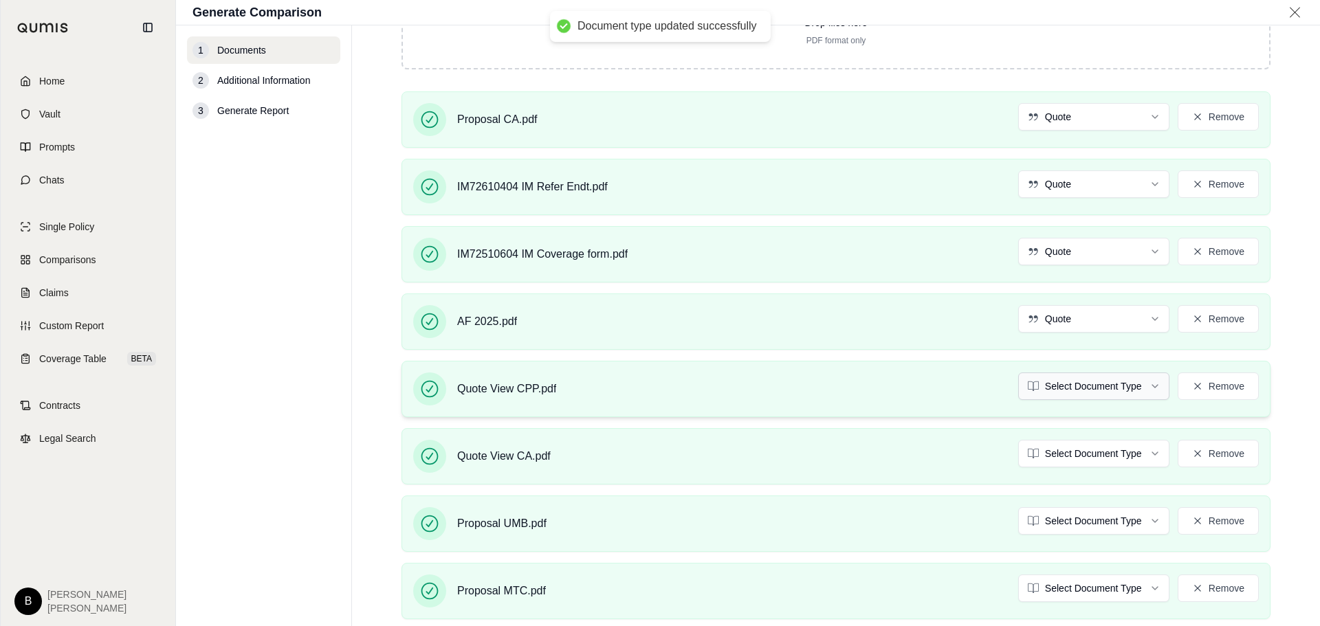
click at [1142, 390] on html "Document type updated successfully Home Vault Prompts Chats Single Policy Compa…" at bounding box center [660, 313] width 1320 height 626
click at [1146, 458] on html "Document type updated successfully Home Vault Prompts Chats Single Policy Compa…" at bounding box center [660, 313] width 1320 height 626
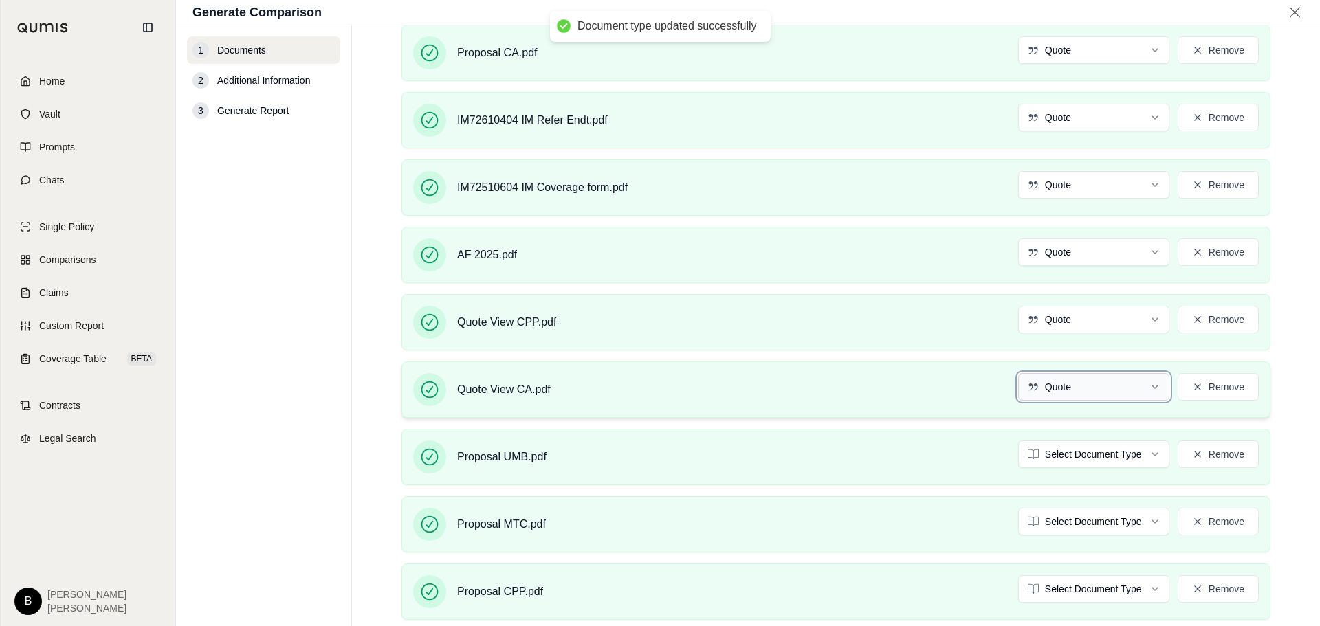
scroll to position [344, 0]
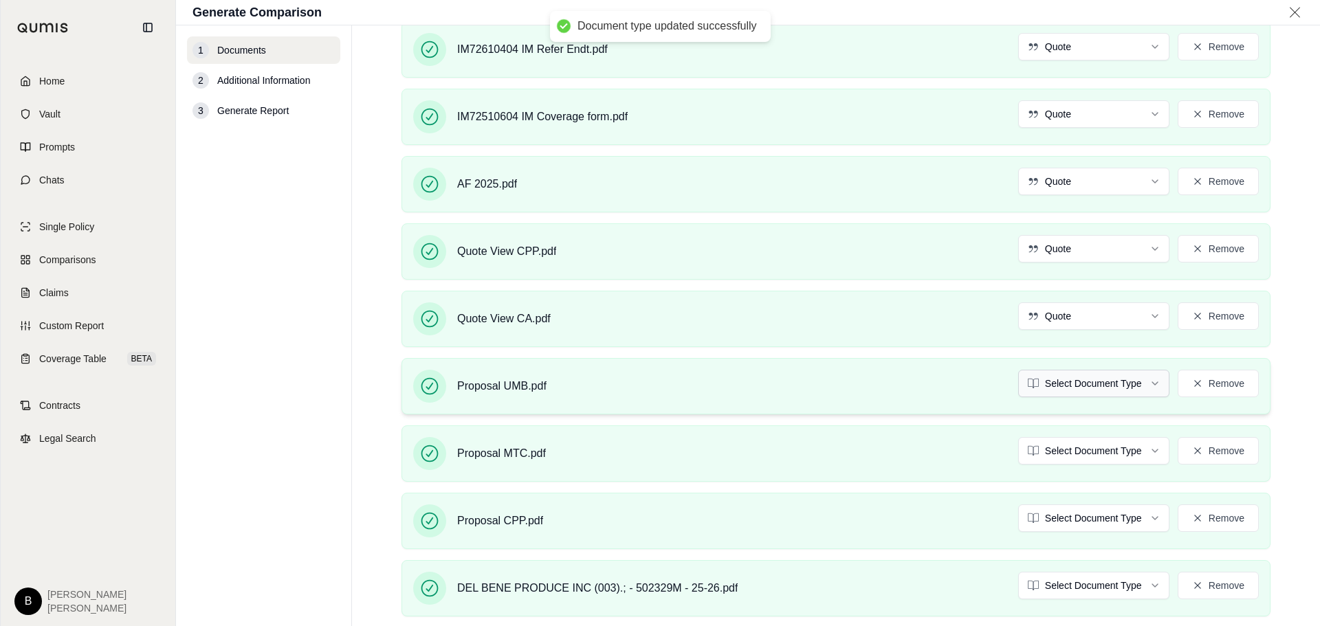
click at [1148, 387] on html "Document type updated successfully Home Vault Prompts Chats Single Policy Compa…" at bounding box center [660, 313] width 1320 height 626
click at [1147, 454] on html "Document type updated successfully Home Vault Prompts Chats Single Policy Compa…" at bounding box center [660, 313] width 1320 height 626
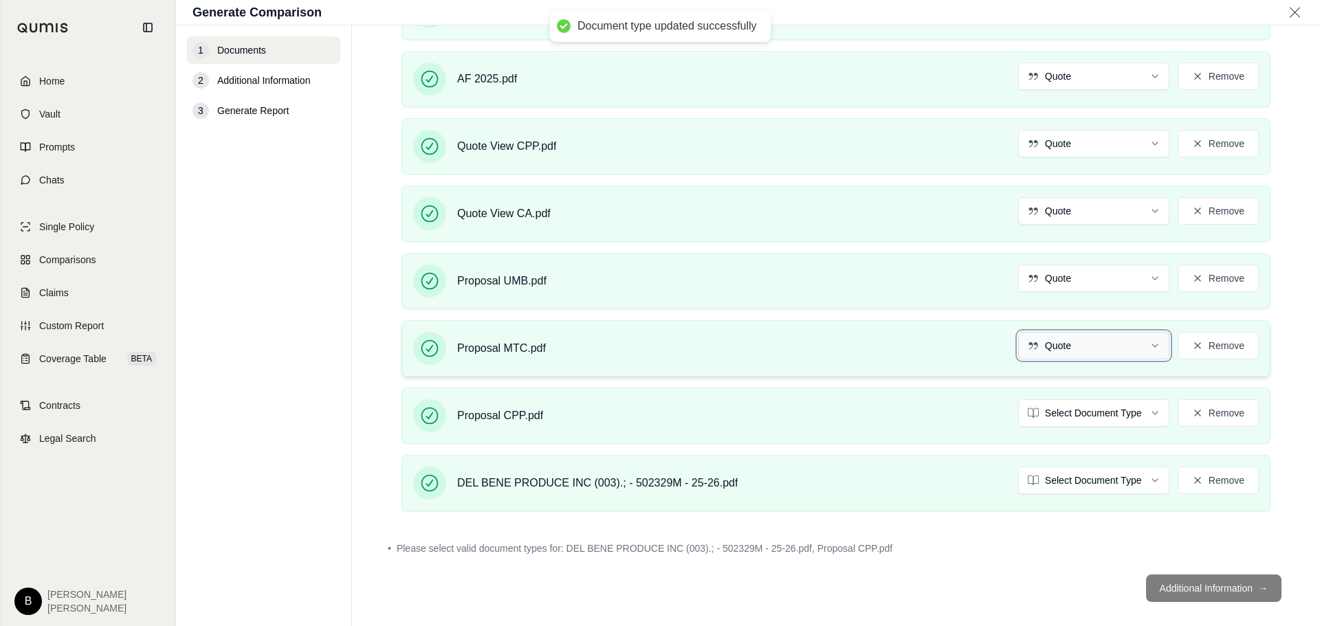
scroll to position [463, 0]
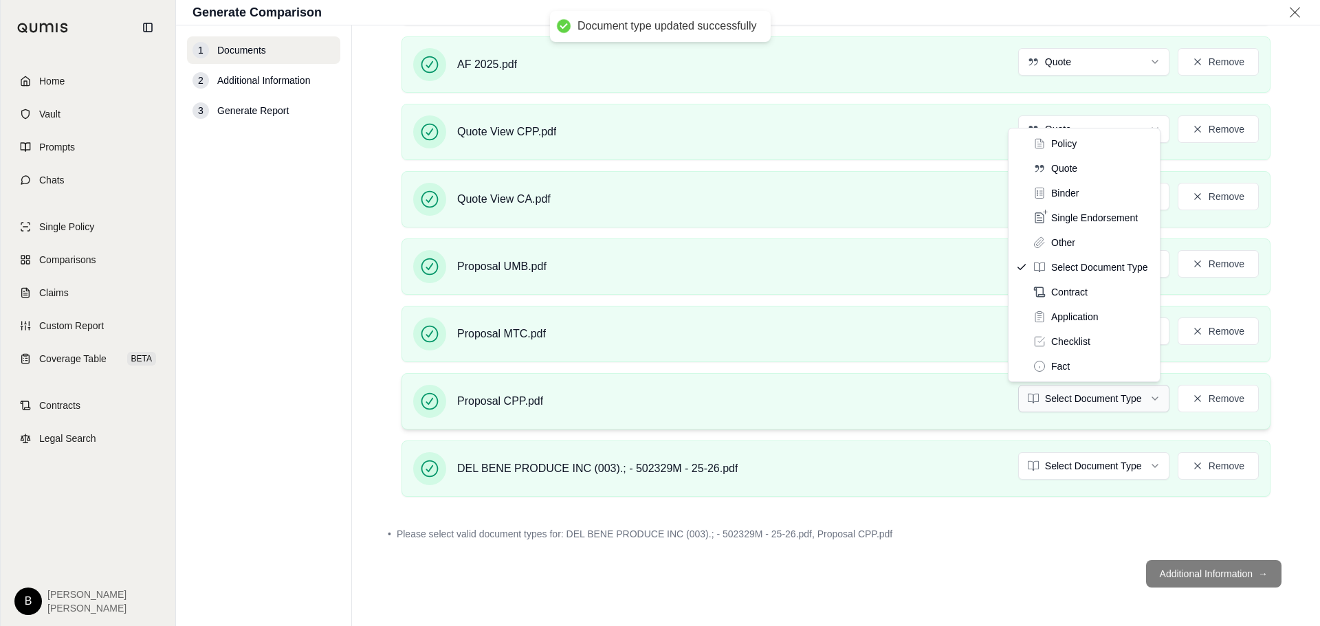
click at [1141, 397] on html "Document type updated successfully Home Vault Prompts Chats Single Policy Compa…" at bounding box center [660, 313] width 1320 height 626
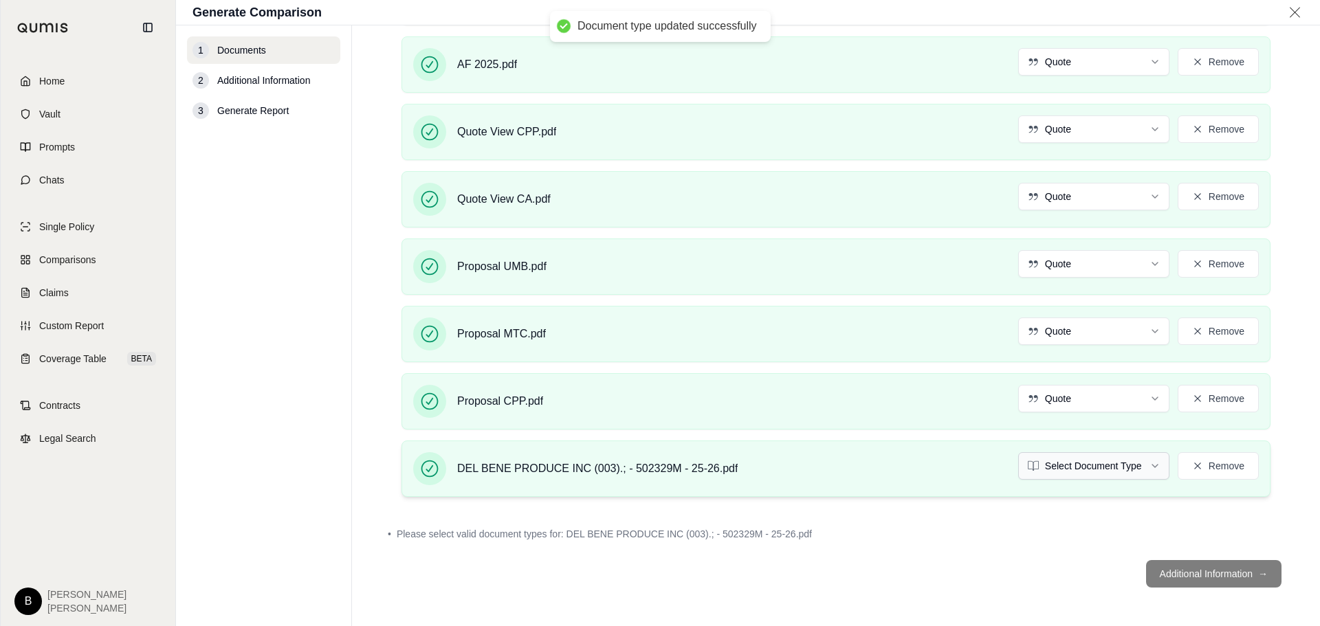
click at [1143, 468] on html "Document type updated successfully Home Vault Prompts Chats Single Policy Compa…" at bounding box center [660, 313] width 1320 height 626
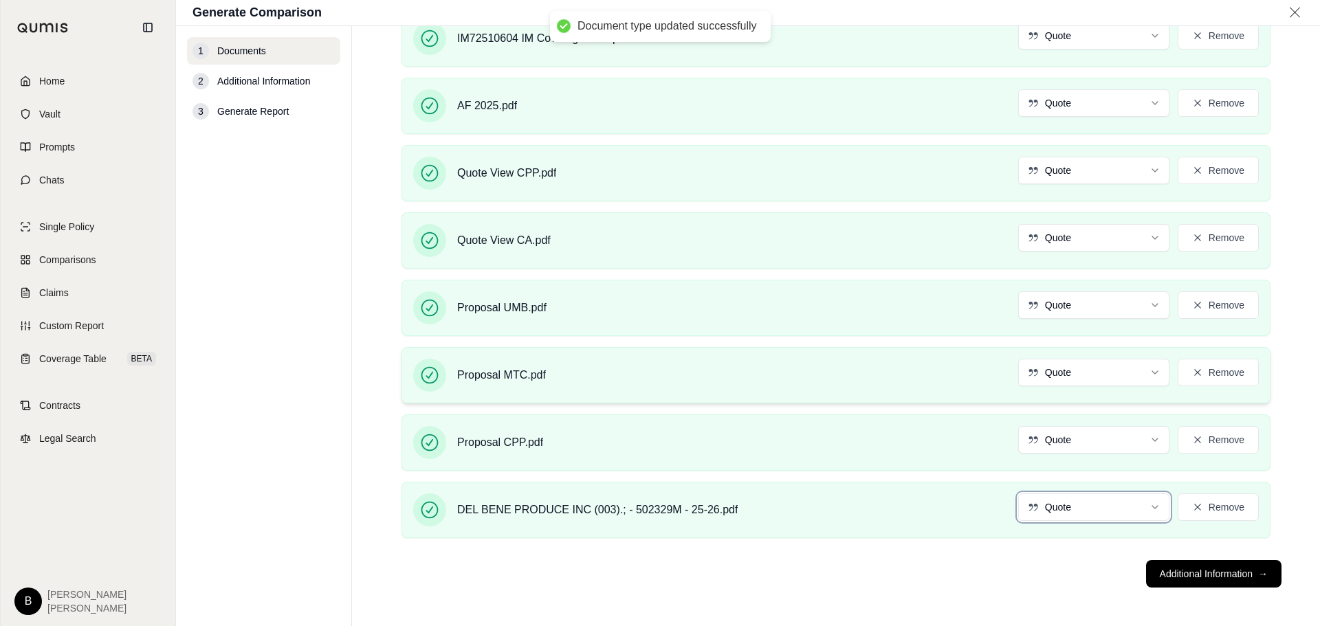
scroll to position [423, 0]
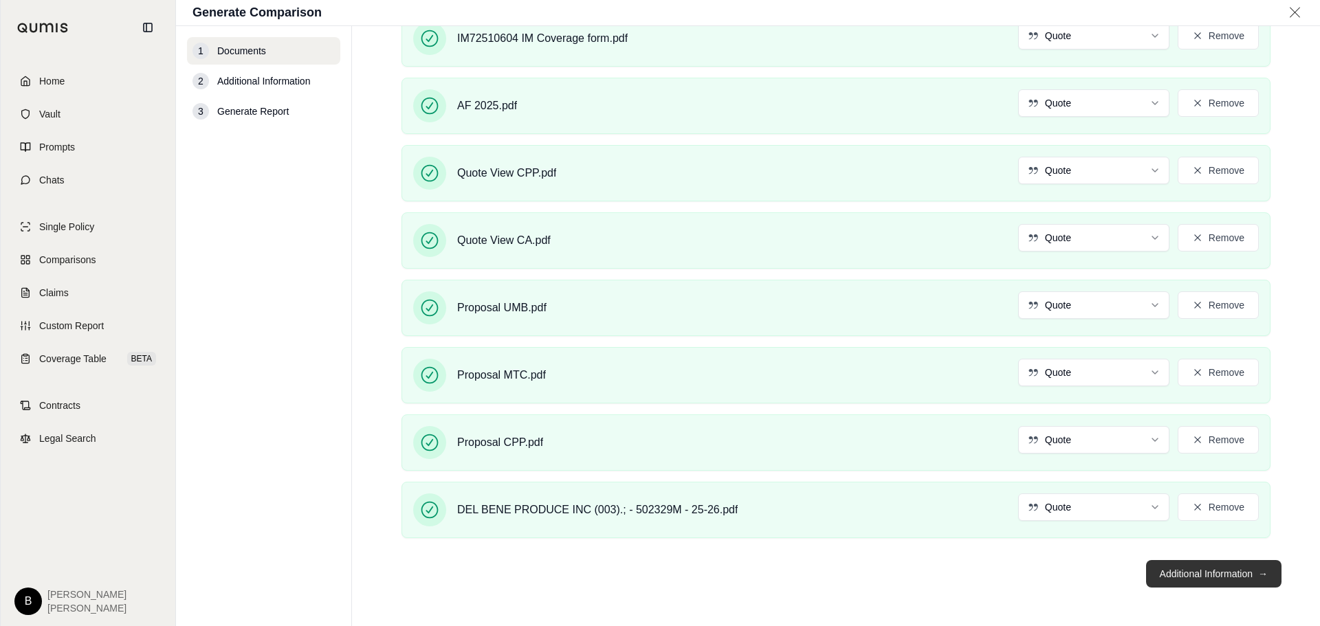
click at [1213, 576] on button "Additional Information →" at bounding box center [1213, 574] width 135 height 28
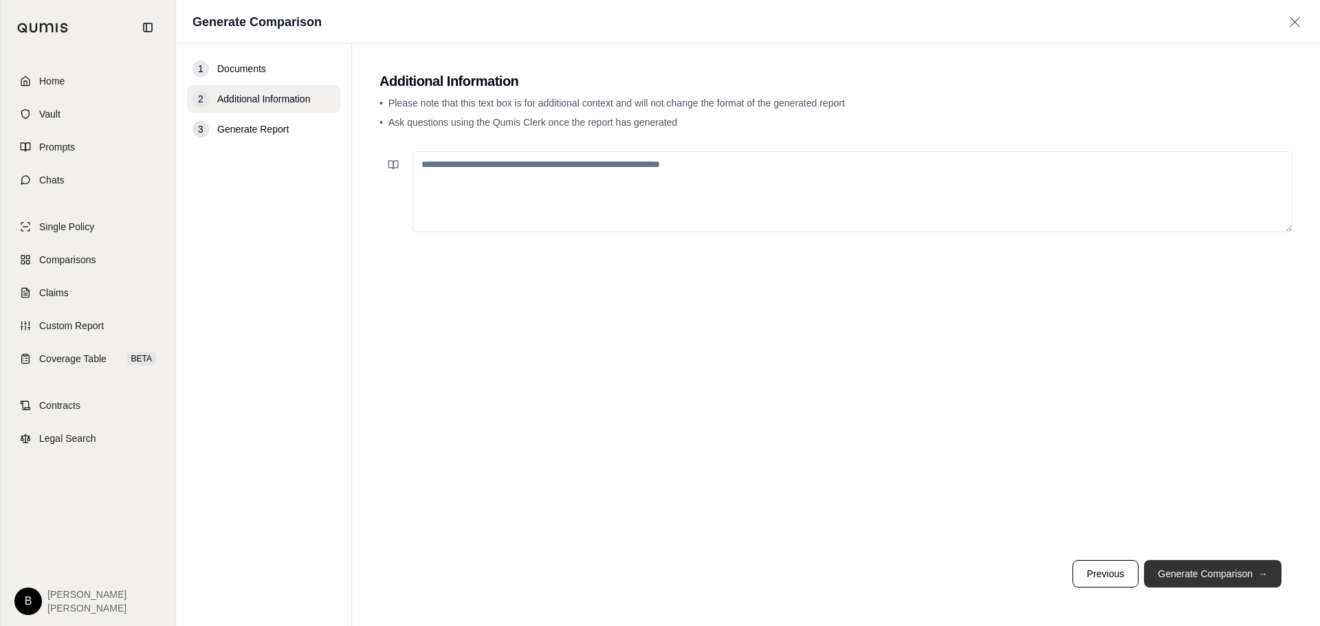
scroll to position [0, 0]
click at [1240, 576] on button "Generate Comparison →" at bounding box center [1213, 574] width 138 height 28
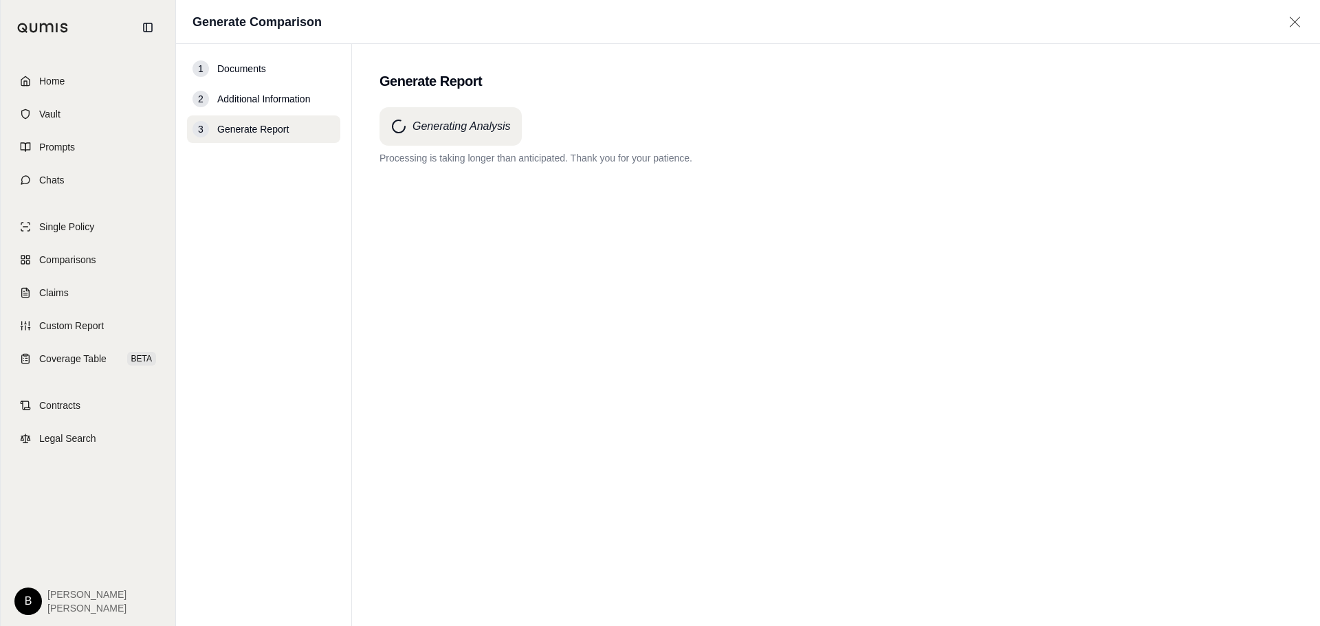
click at [299, 250] on nav "1 Documents 2 Additional Information 3 Generate Report" at bounding box center [264, 335] width 176 height 582
click at [424, 241] on div "Generating Analysis Processing is taking longer than anticipated. Thank you for…" at bounding box center [836, 342] width 913 height 470
click at [384, 260] on div "Generating Analysis Processing is taking longer than anticipated. Thank you for…" at bounding box center [836, 342] width 913 height 470
click at [268, 193] on nav "1 Documents 2 Additional Information 3 Generate Report" at bounding box center [264, 335] width 176 height 582
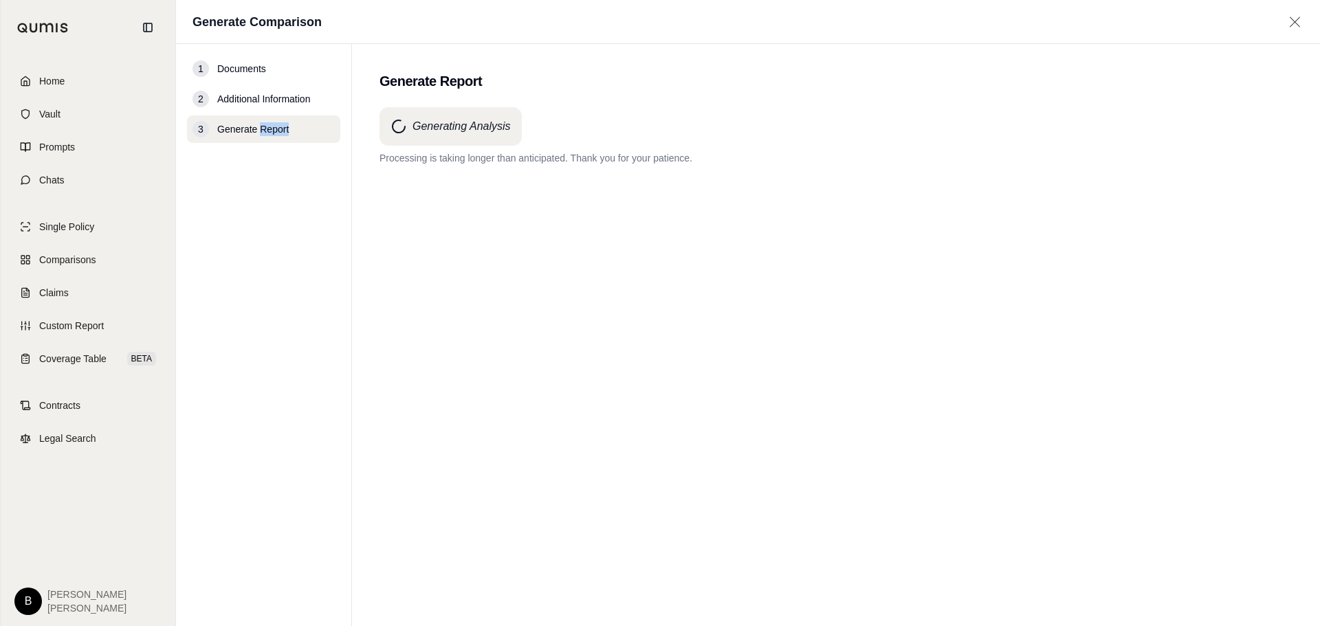
click at [268, 193] on nav "1 Documents 2 Additional Information 3 Generate Report" at bounding box center [264, 335] width 176 height 582
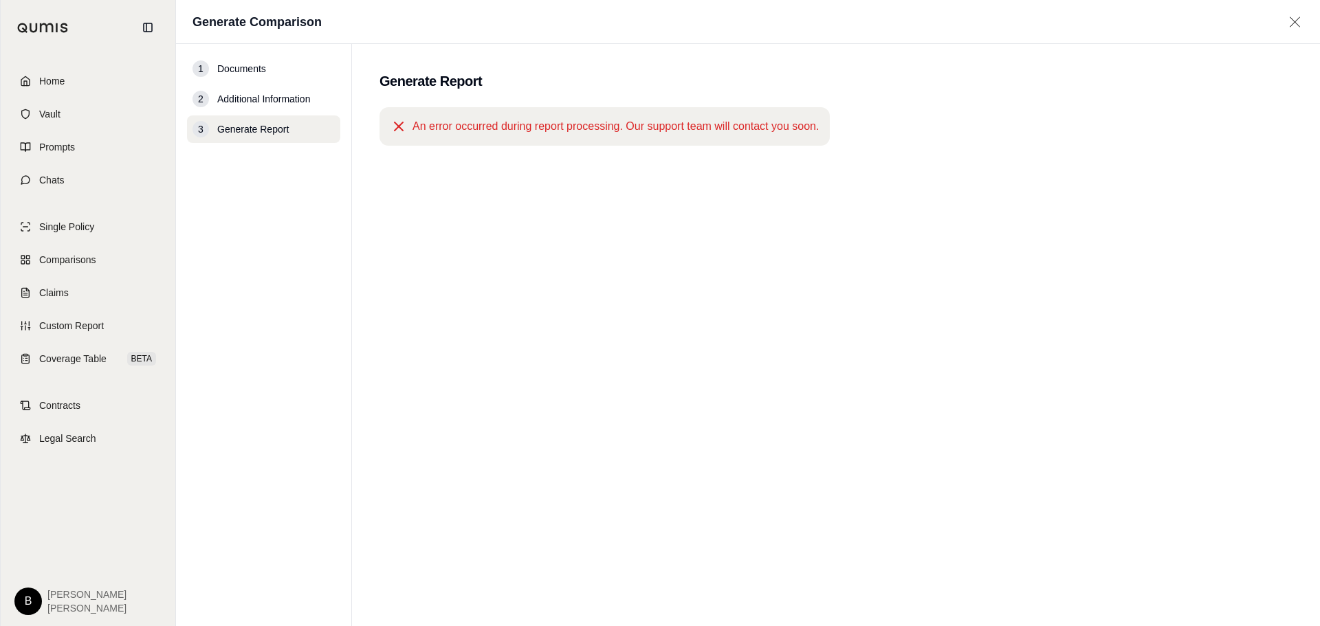
click at [591, 190] on div "An error occurred during report processing. Our support team will contact you s…" at bounding box center [836, 342] width 913 height 470
click at [73, 260] on span "Comparisons" at bounding box center [67, 260] width 56 height 14
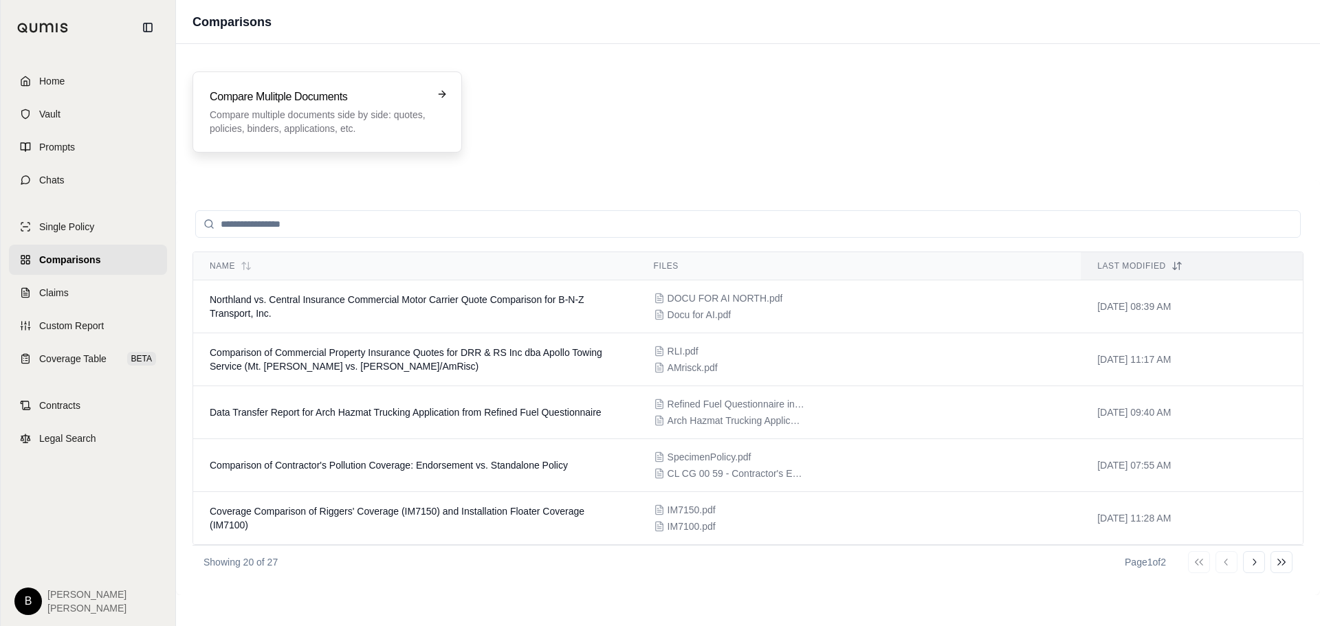
click at [382, 111] on p "Compare multiple documents side by side: quotes, policies, binders, application…" at bounding box center [318, 122] width 216 height 28
